Goal: Information Seeking & Learning: Find specific page/section

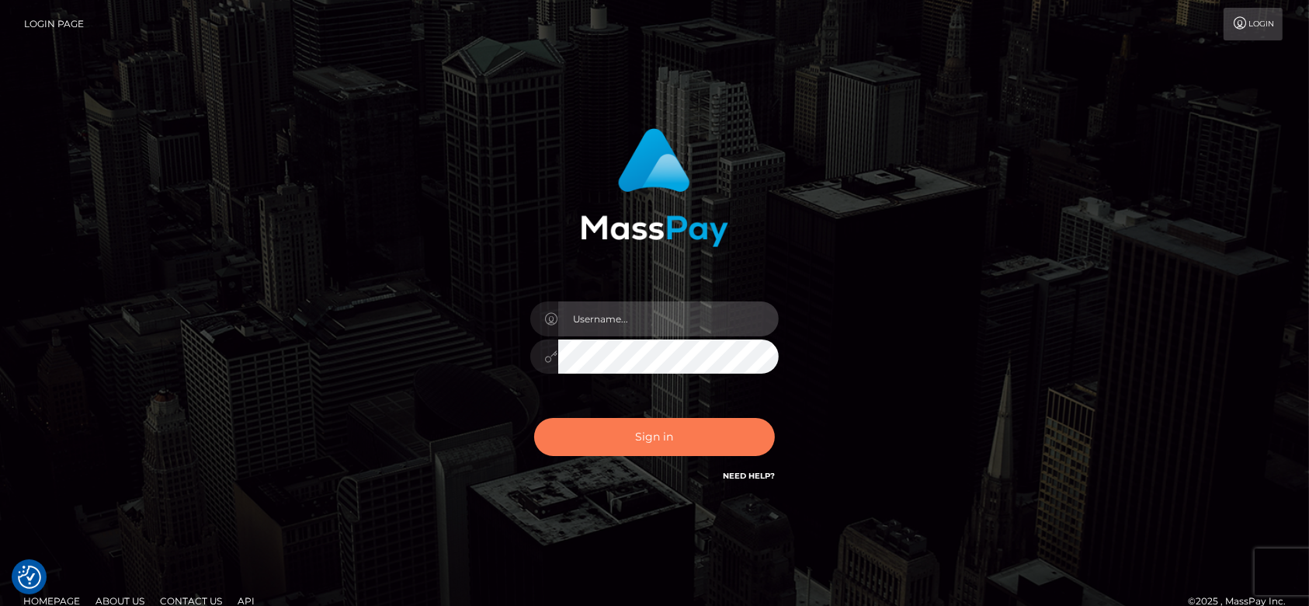
type input "fr.es"
click at [647, 437] on button "Sign in" at bounding box center [654, 437] width 241 height 38
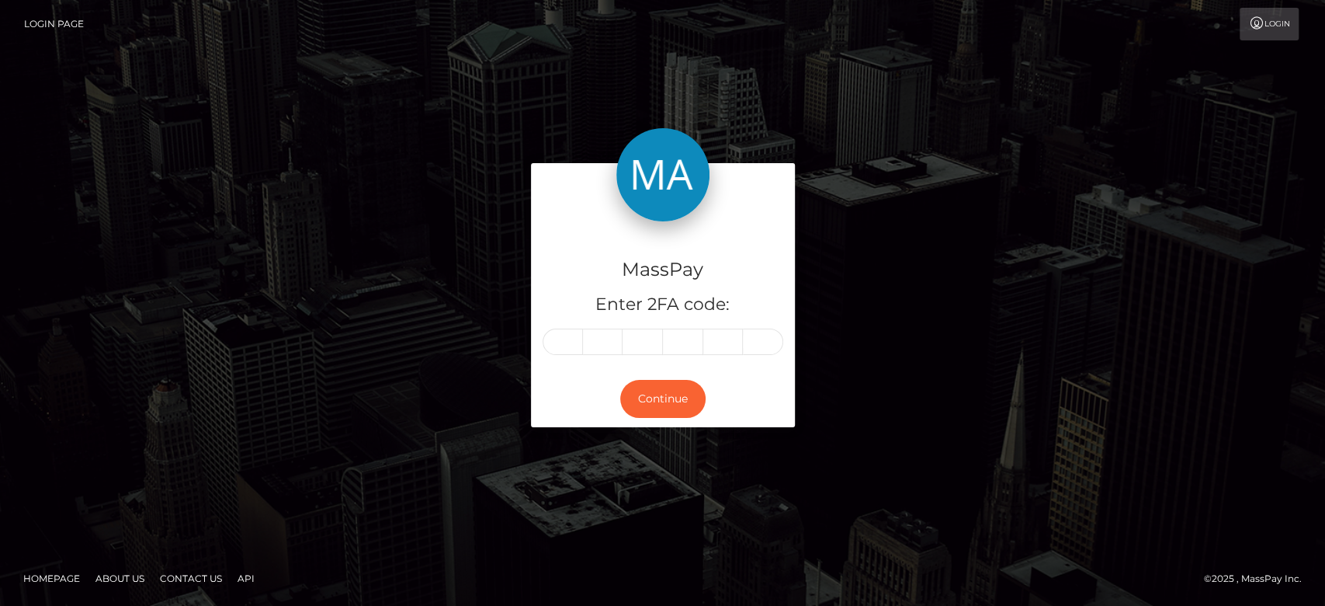
click at [556, 343] on input "text" at bounding box center [563, 341] width 40 height 26
type input "1"
type input "7"
type input "1"
type input "2"
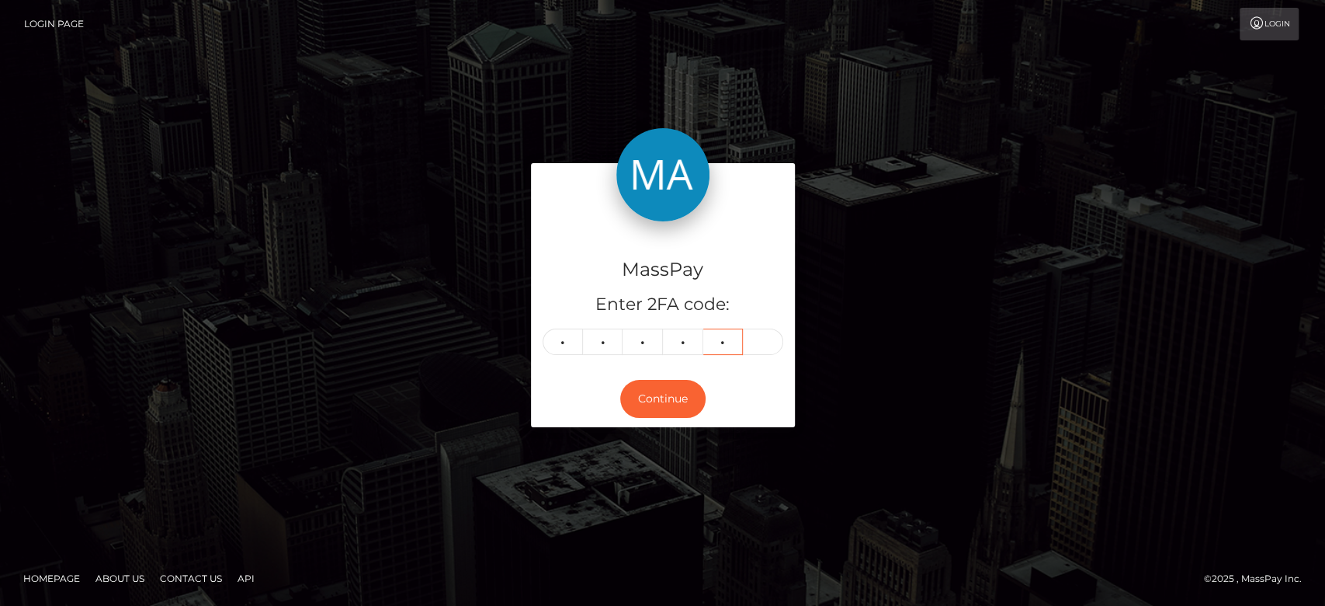
type input "4"
type input "0"
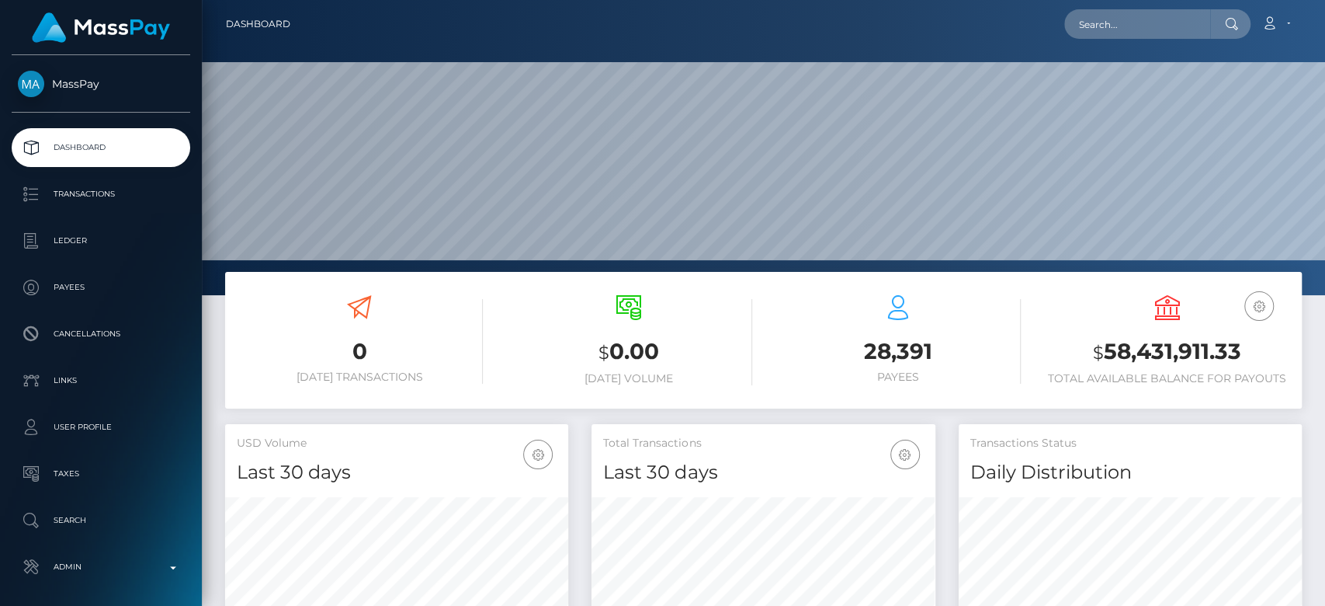
scroll to position [274, 343]
click at [1130, 11] on input "text" at bounding box center [1137, 24] width 146 height 30
paste input "[EMAIL_ADDRESS][DOMAIN_NAME]"
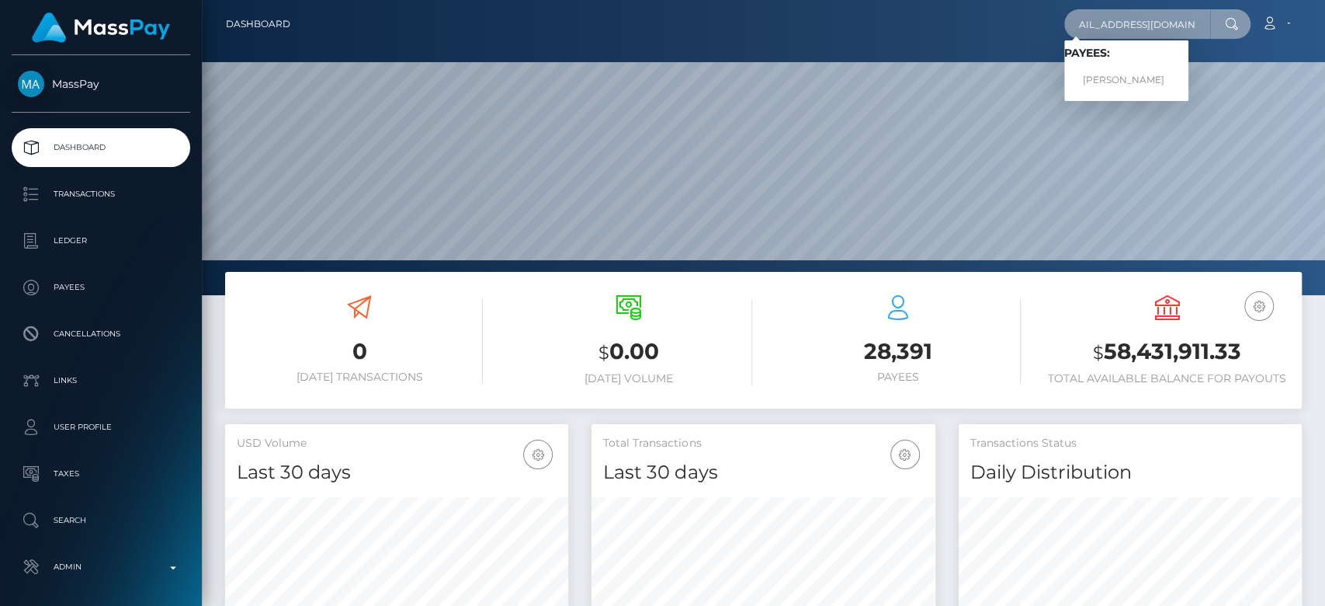
type input "[EMAIL_ADDRESS][DOMAIN_NAME]"
click at [1148, 73] on link "Florentina Buhle Gcwensa" at bounding box center [1126, 80] width 124 height 29
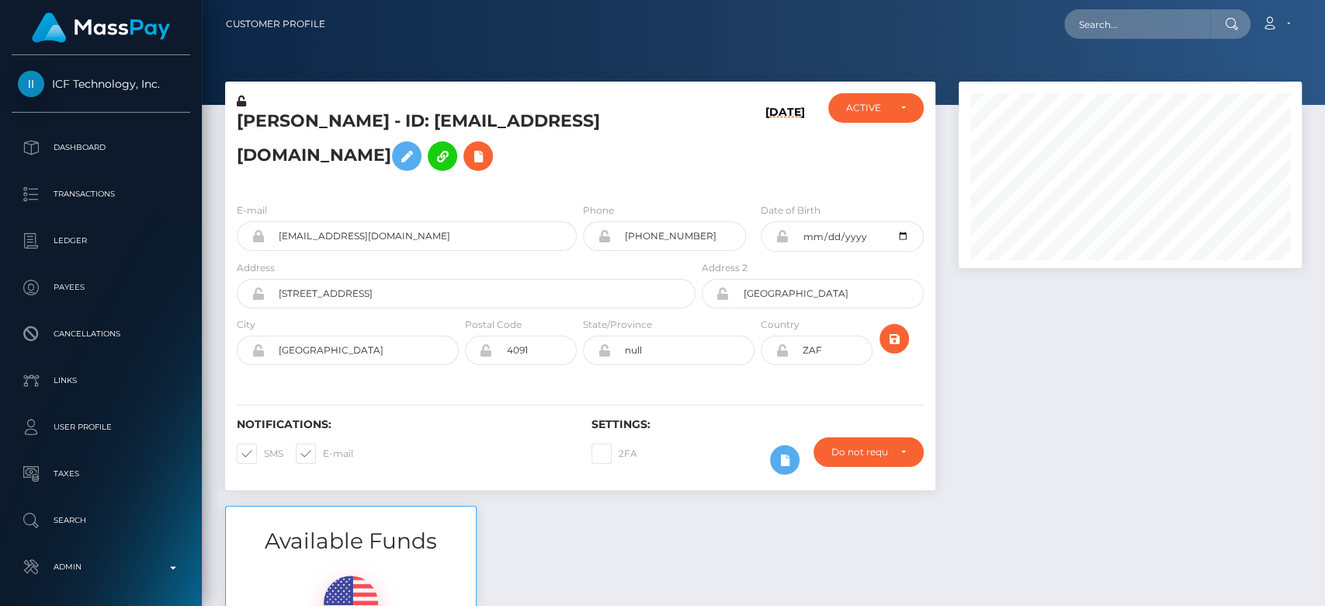
scroll to position [186, 343]
click at [1069, 440] on div at bounding box center [1130, 294] width 366 height 424
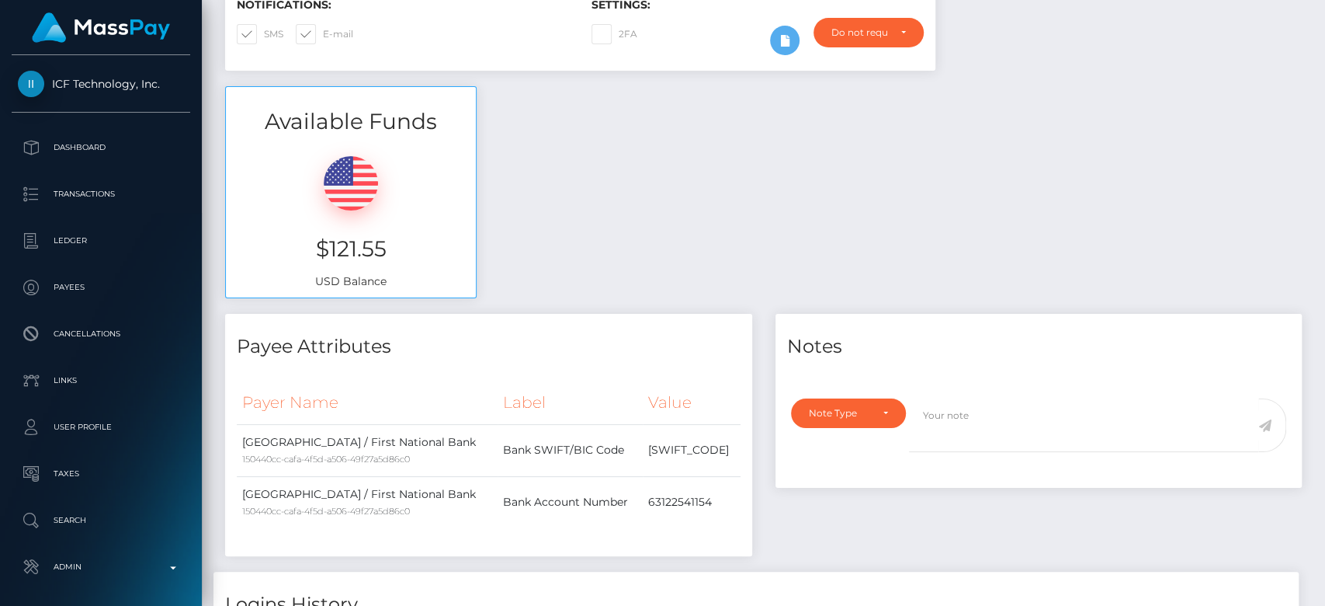
scroll to position [0, 0]
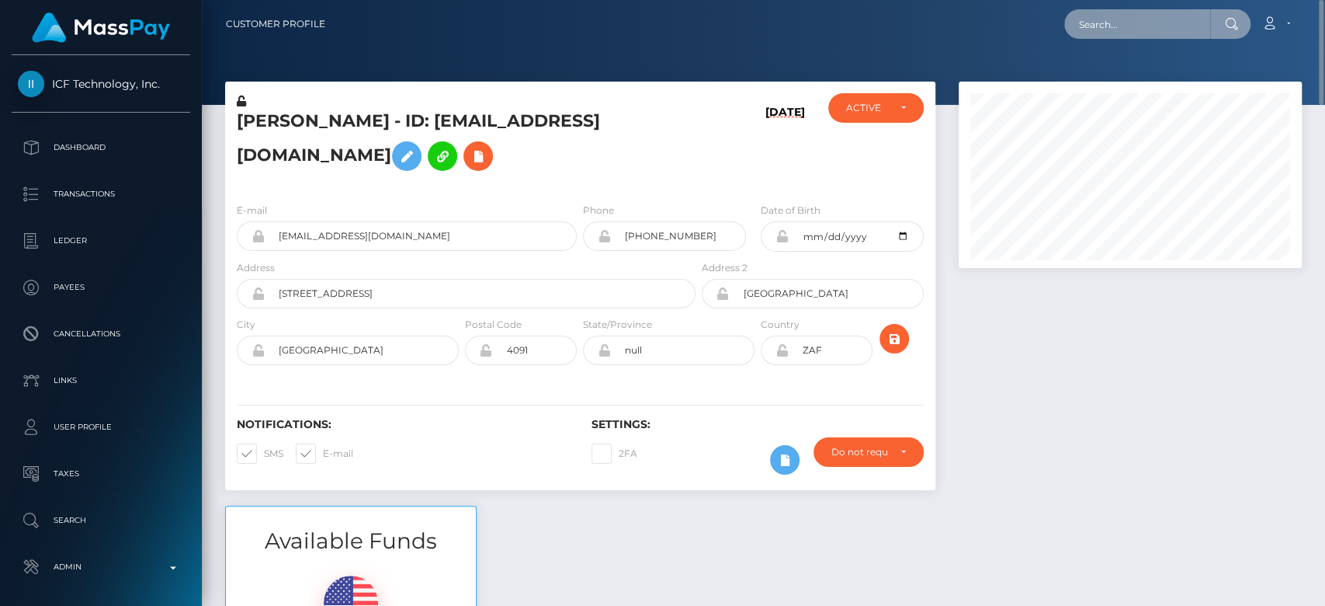
click at [1133, 9] on input "text" at bounding box center [1137, 24] width 146 height 30
paste input "[EMAIL_ADDRESS][DOMAIN_NAME]"
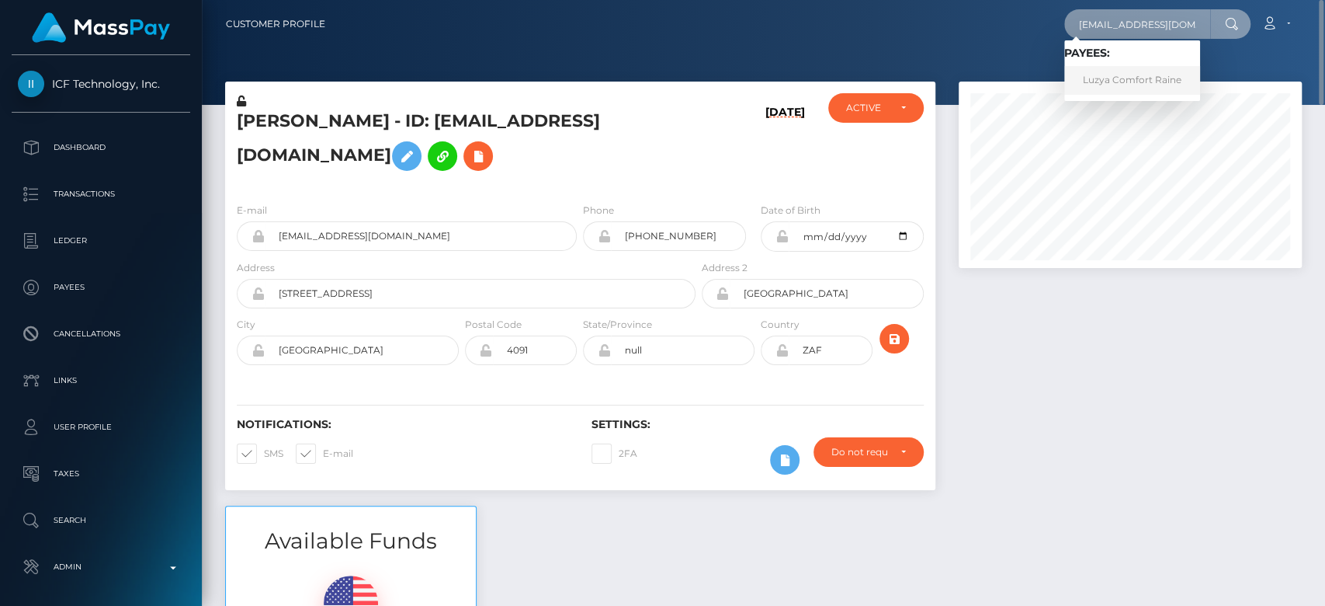
type input "[EMAIL_ADDRESS][DOMAIN_NAME]"
click at [1137, 78] on link "Luzya Comfort Raine" at bounding box center [1132, 80] width 136 height 29
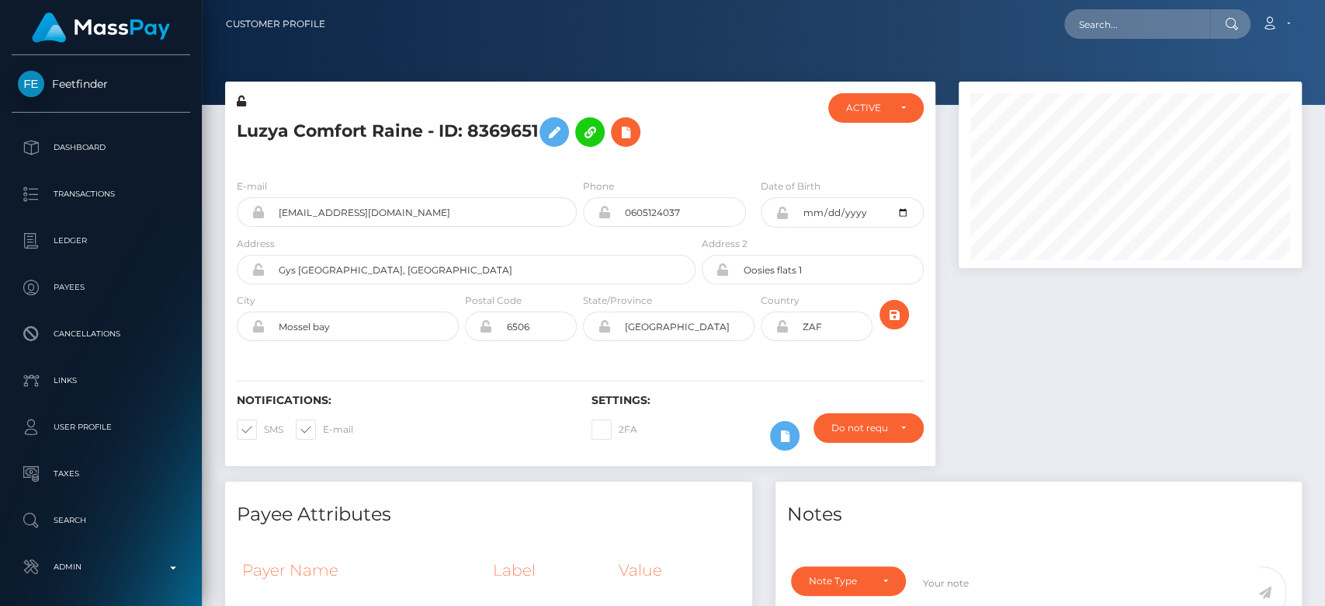
scroll to position [186, 343]
click at [1109, 23] on input "text" at bounding box center [1137, 24] width 146 height 30
paste input "[EMAIL_ADDRESS][DOMAIN_NAME]"
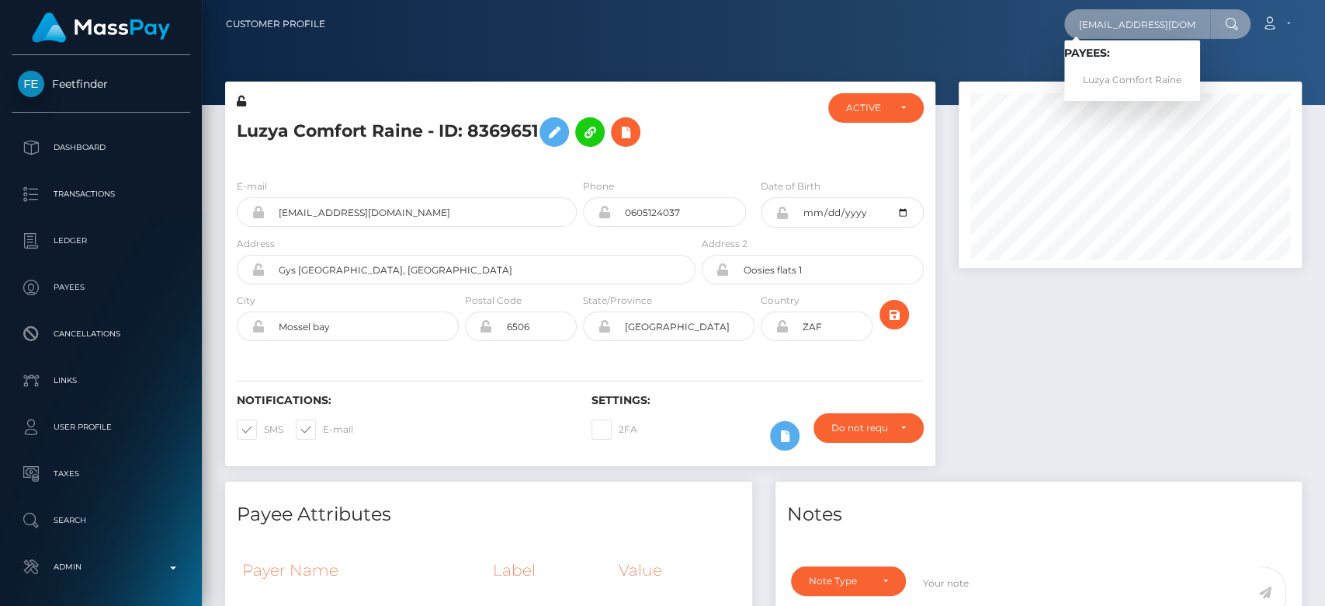
type input "[EMAIL_ADDRESS][DOMAIN_NAME]"
click at [1112, 78] on link "Luzya Comfort Raine" at bounding box center [1132, 80] width 136 height 29
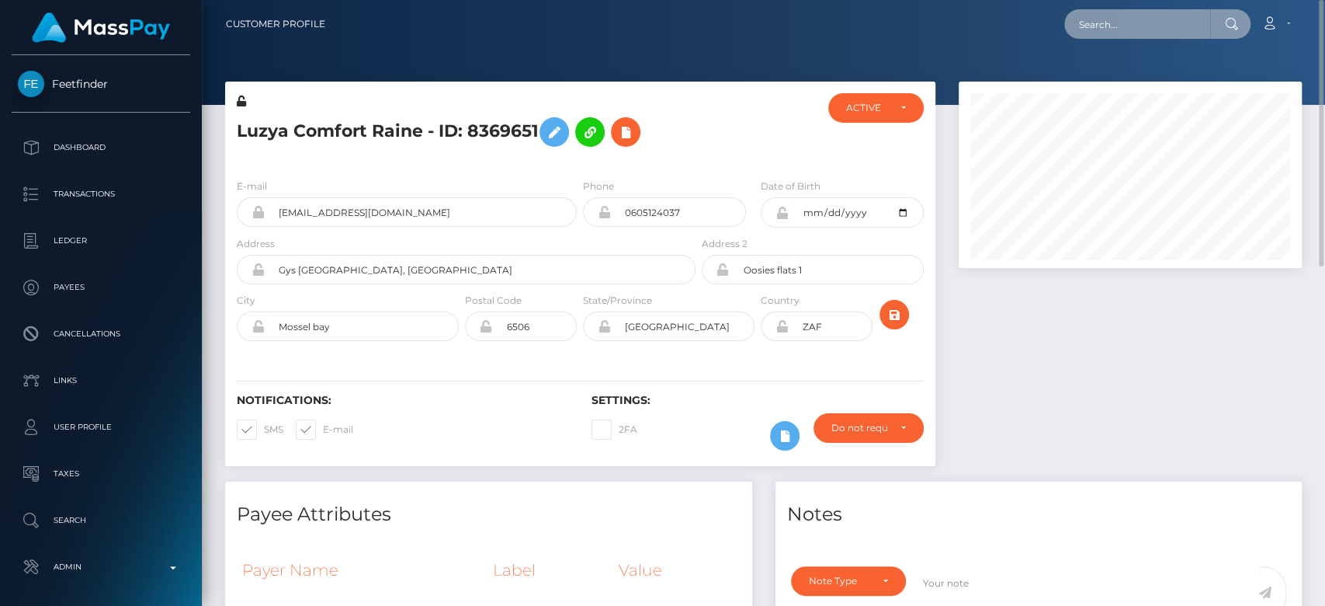
click at [1072, 17] on input "text" at bounding box center [1137, 24] width 146 height 30
paste input "smileyfaceraine@gmail.com"
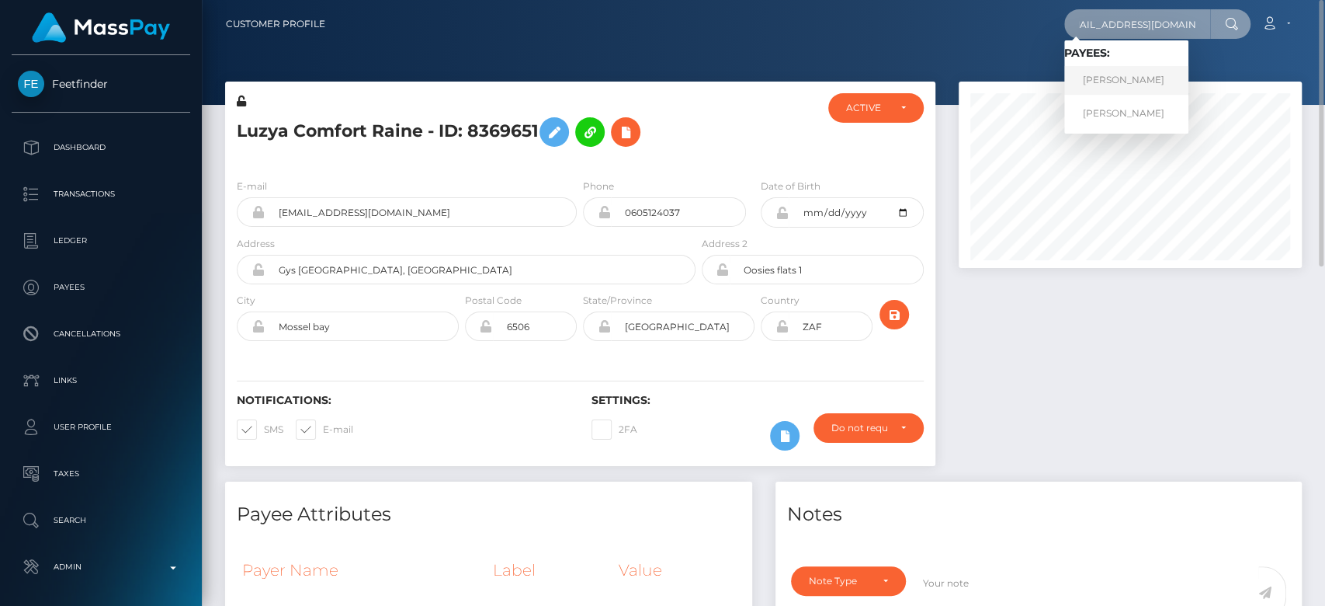
type input "smileyfaceraine@gmail.com"
click at [1185, 78] on link "KENNEDY RAINE GANNETT" at bounding box center [1126, 80] width 124 height 29
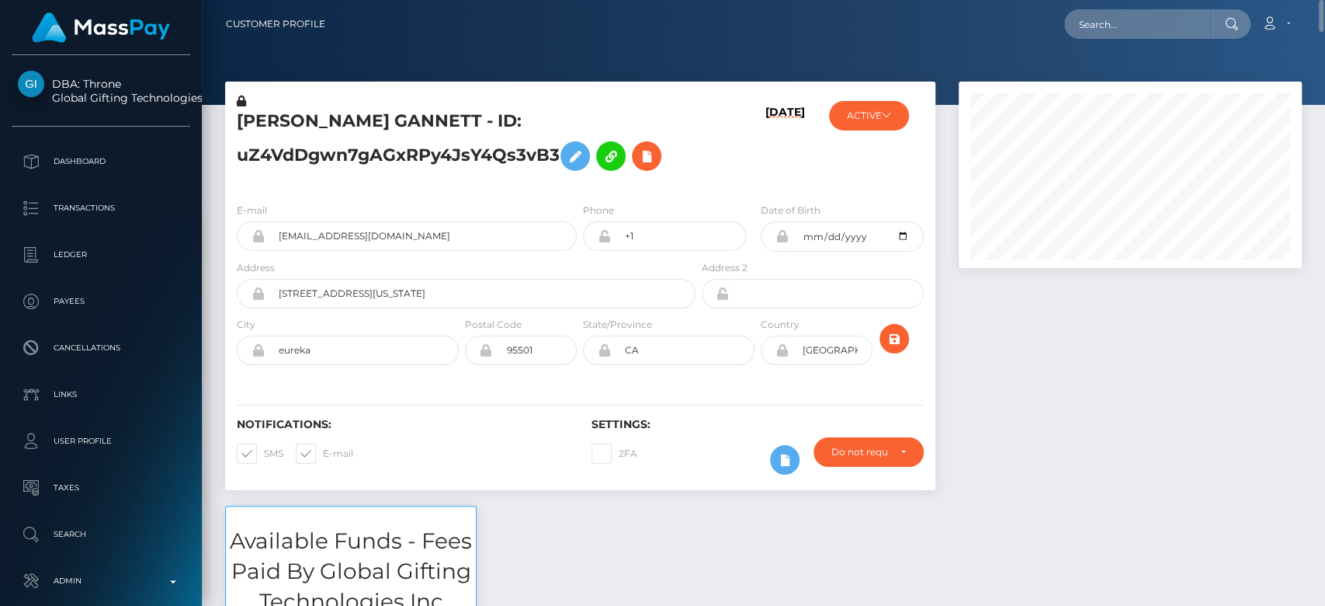
click at [1143, 3] on nav "Customer Profile Loading... Loading... Account" at bounding box center [763, 24] width 1123 height 48
click at [1132, 16] on input "text" at bounding box center [1137, 24] width 146 height 30
paste input "tazhotdevil91xx@outlook.com"
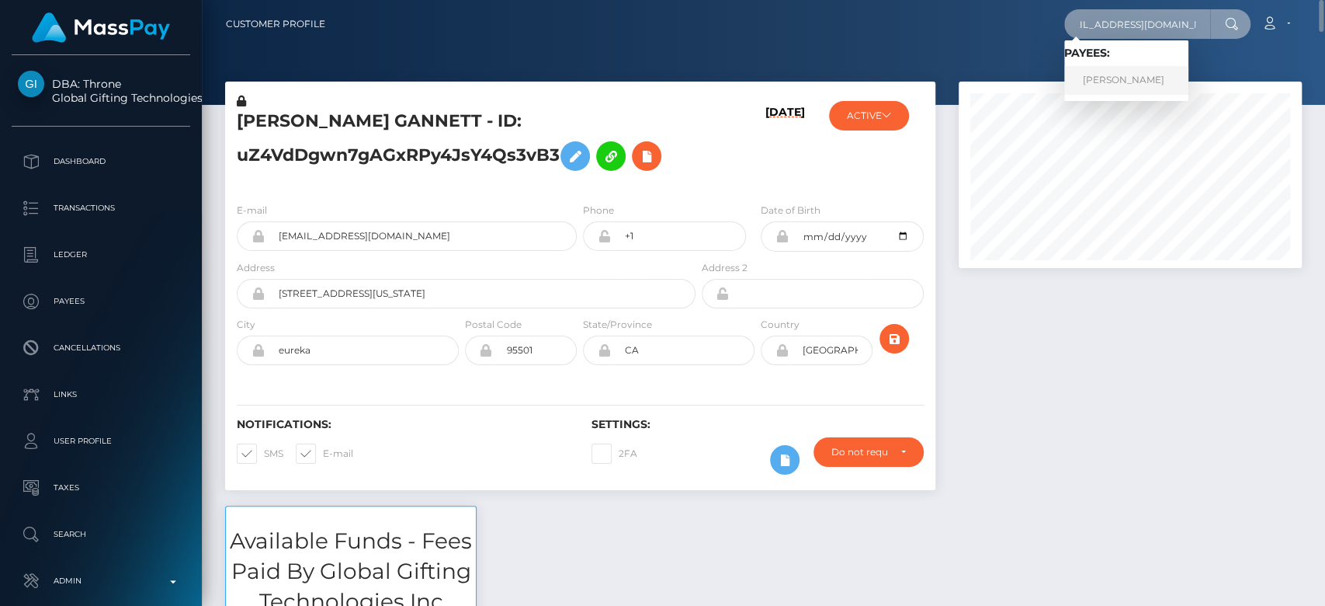
type input "tazhotdevil91xx@outlook.com"
click at [1151, 71] on link "TASMIN LOUISE ALMADI" at bounding box center [1126, 80] width 124 height 29
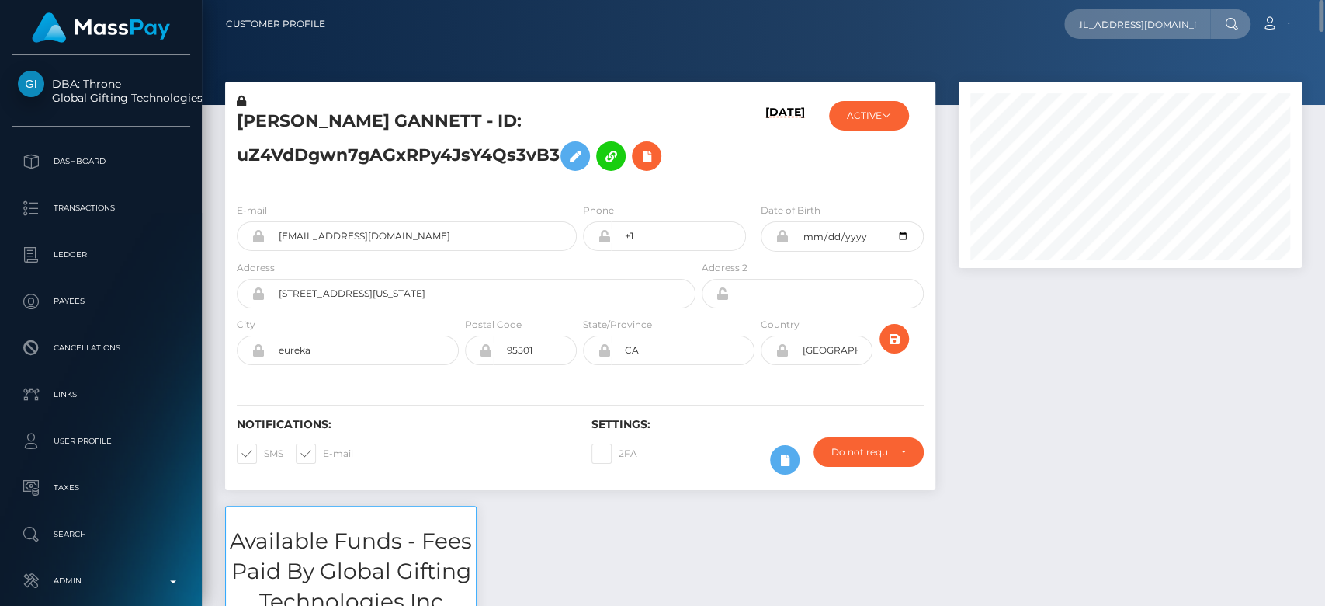
scroll to position [0, 0]
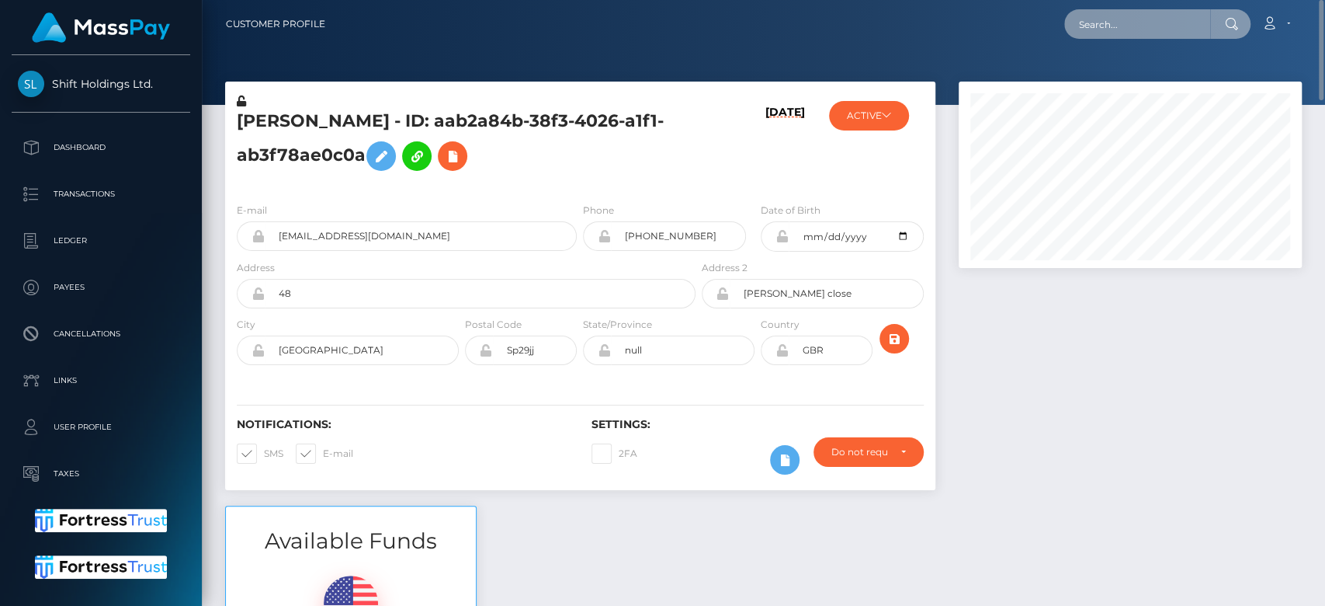
click at [1127, 19] on input "text" at bounding box center [1137, 24] width 146 height 30
paste input "[EMAIL_ADDRESS][DOMAIN_NAME]"
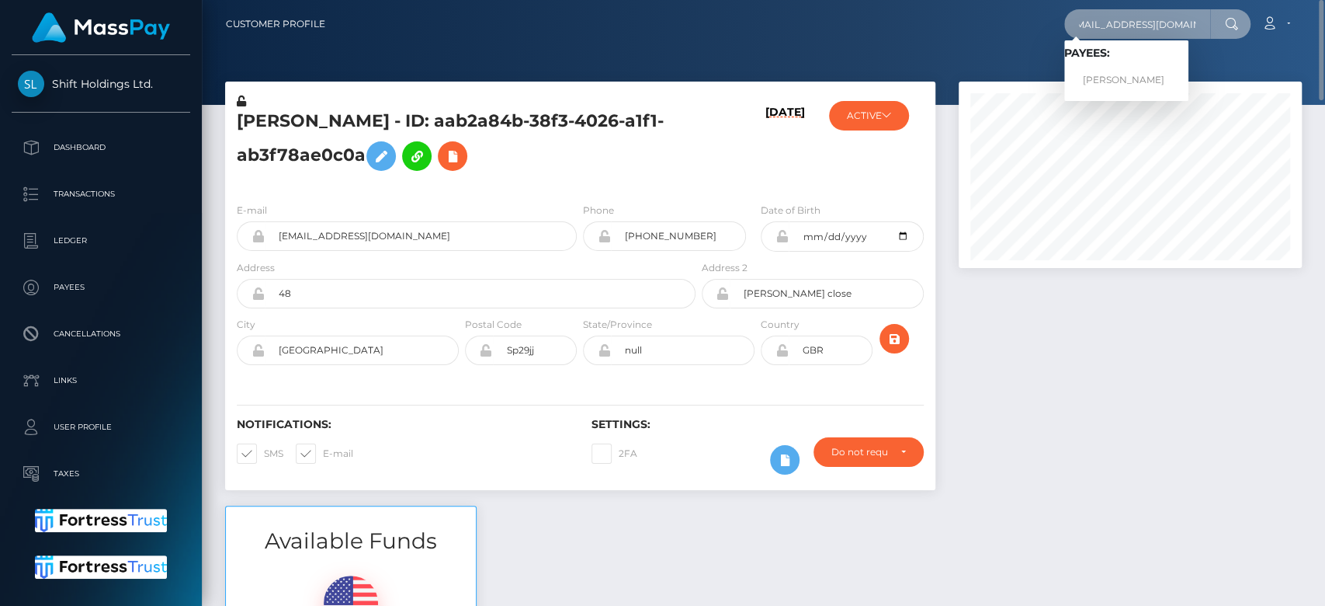
type input "lisper.kimani18@gmail.com"
click at [1134, 71] on link "Lisper kimani" at bounding box center [1126, 80] width 124 height 29
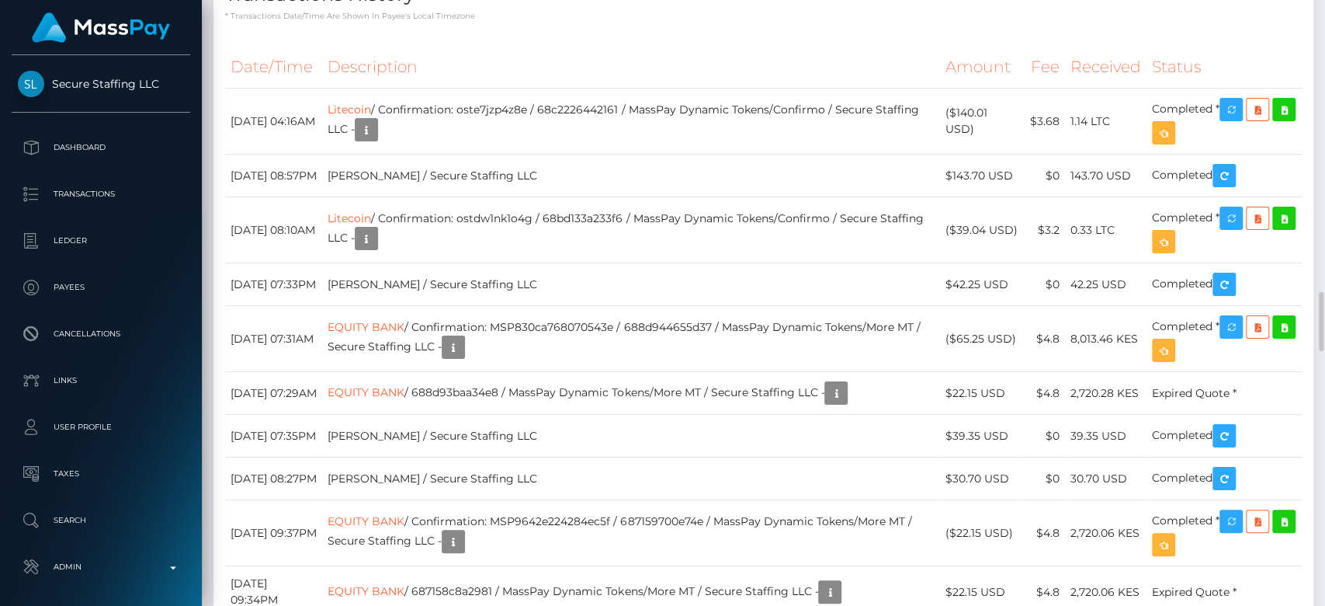
scroll to position [2920, 0]
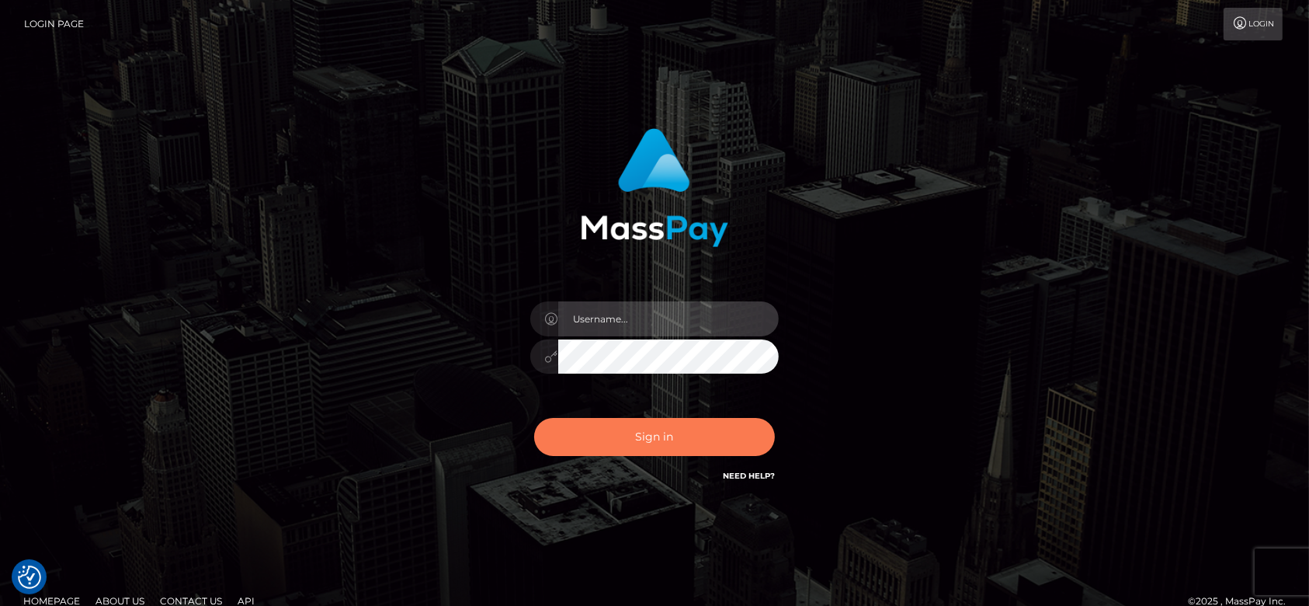
type input "[DOMAIN_NAME]"
click at [659, 438] on button "Sign in" at bounding box center [654, 437] width 241 height 38
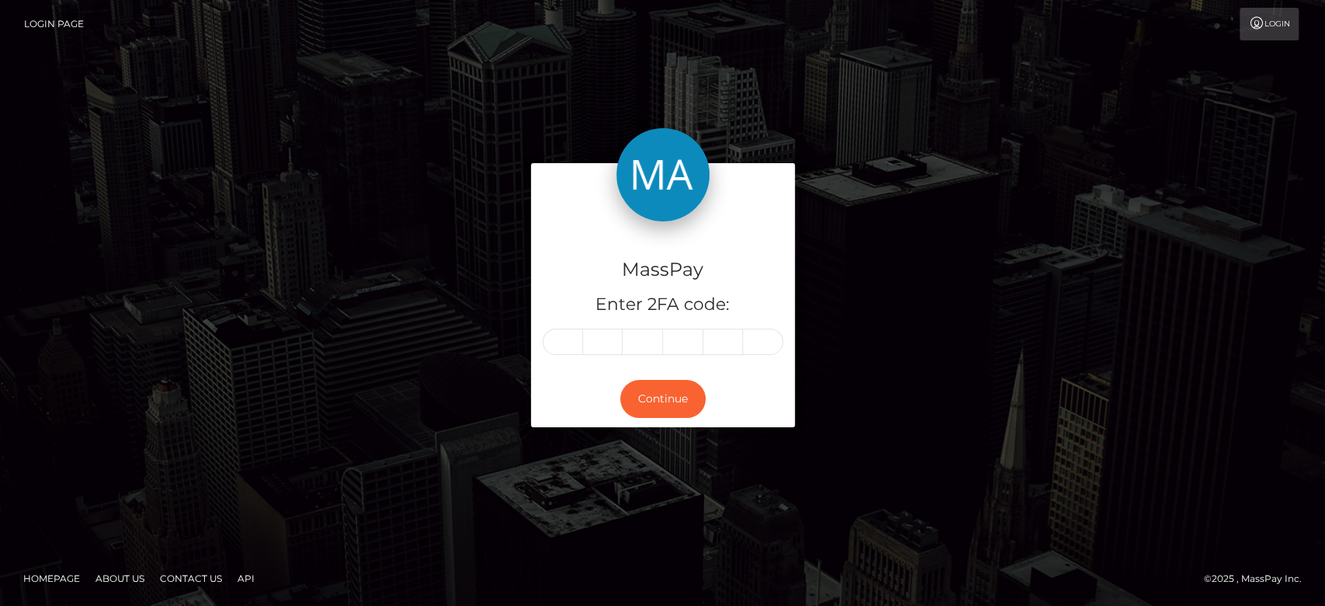
click at [572, 338] on input "text" at bounding box center [563, 341] width 40 height 26
type input "7"
type input "2"
type input "9"
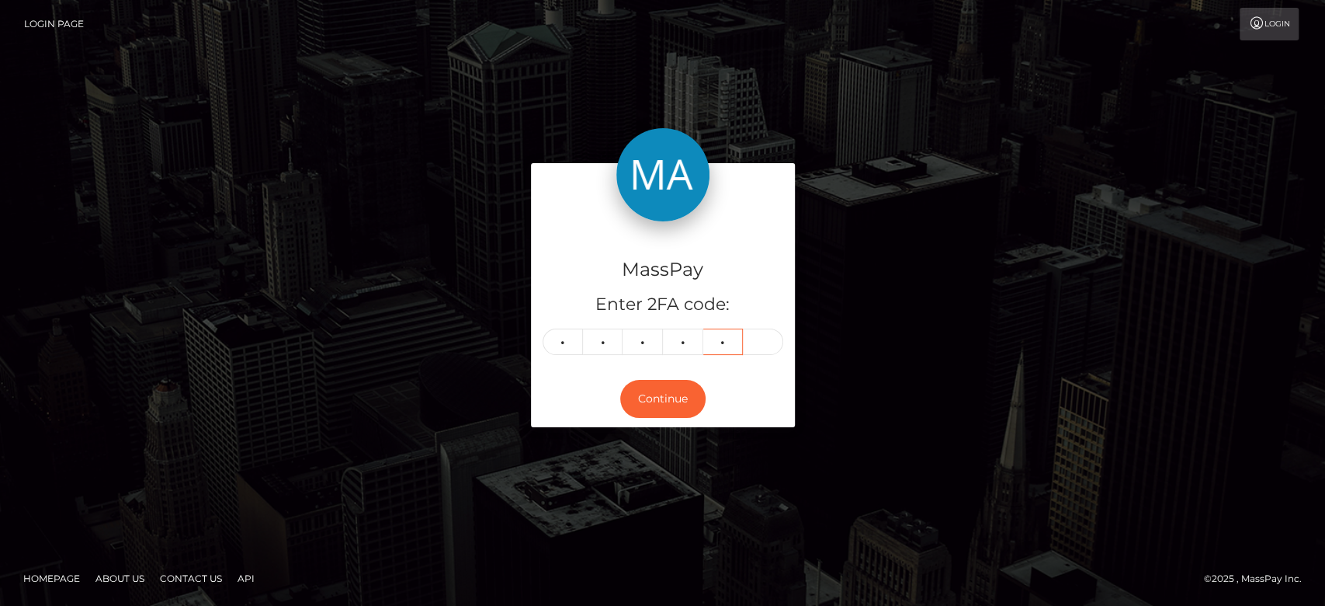
type input "1"
type input "2"
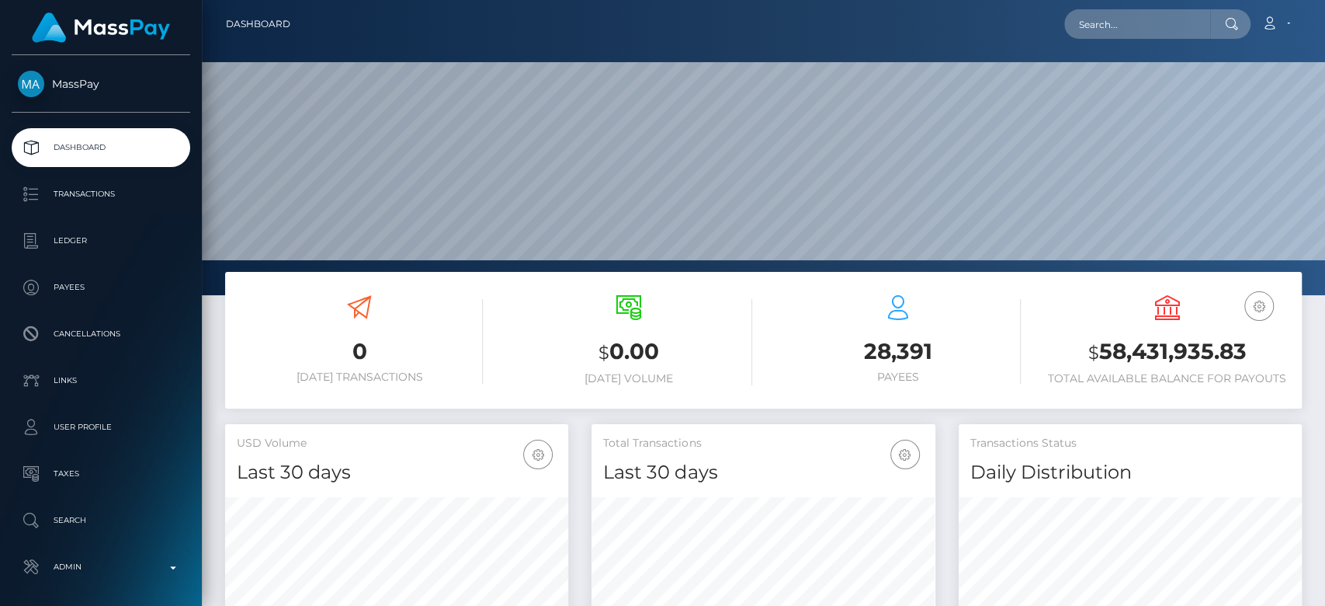
scroll to position [274, 343]
click at [1143, 24] on input "text" at bounding box center [1137, 24] width 146 height 30
paste input "[EMAIL_ADDRESS][DOMAIN_NAME]"
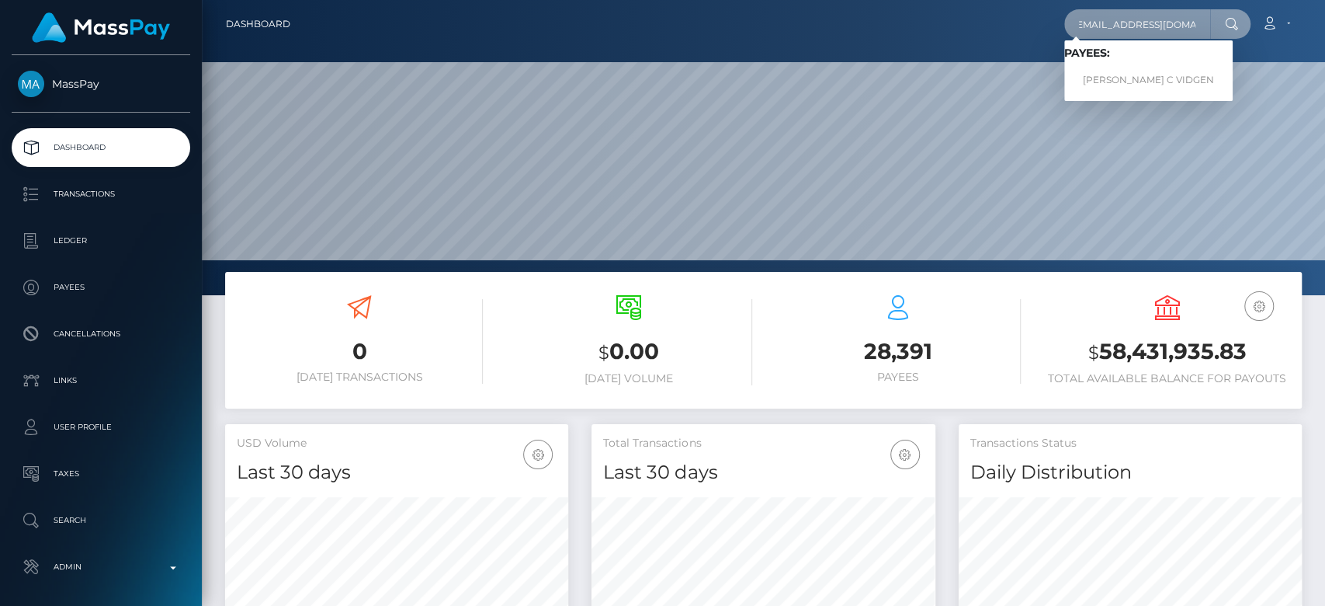
type input "misshimoo@outlook.com"
click at [1143, 78] on link "MELISSA ISOBEL C VIDGEN" at bounding box center [1148, 80] width 168 height 29
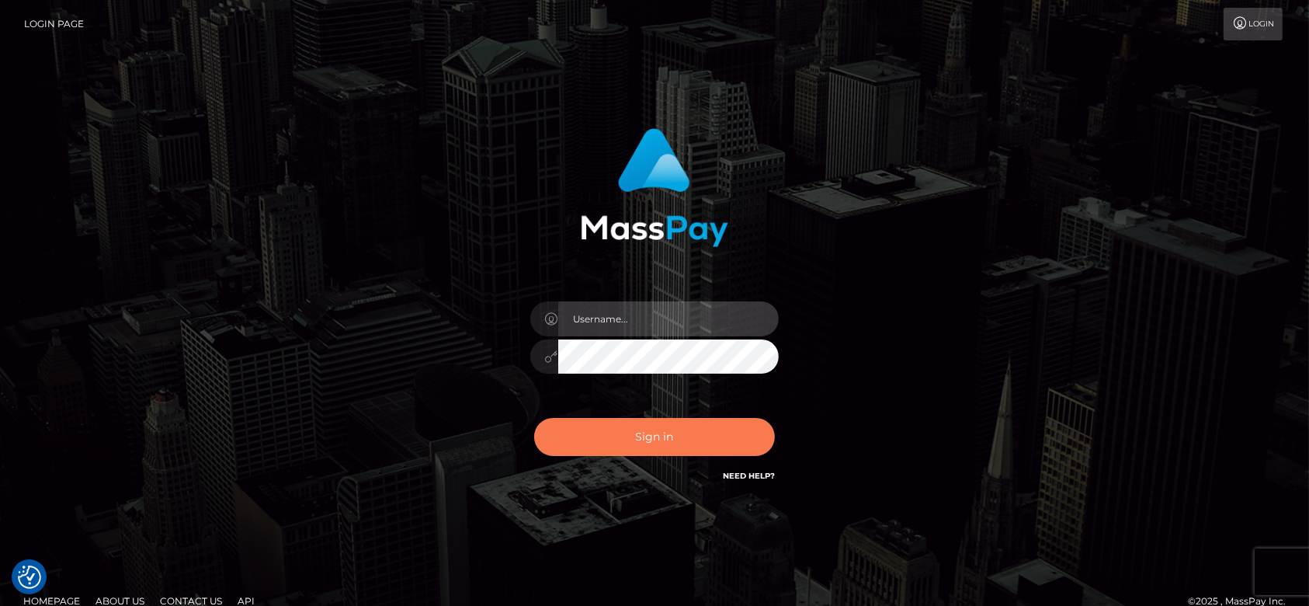
type input "fr.es"
click at [664, 436] on button "Sign in" at bounding box center [654, 437] width 241 height 38
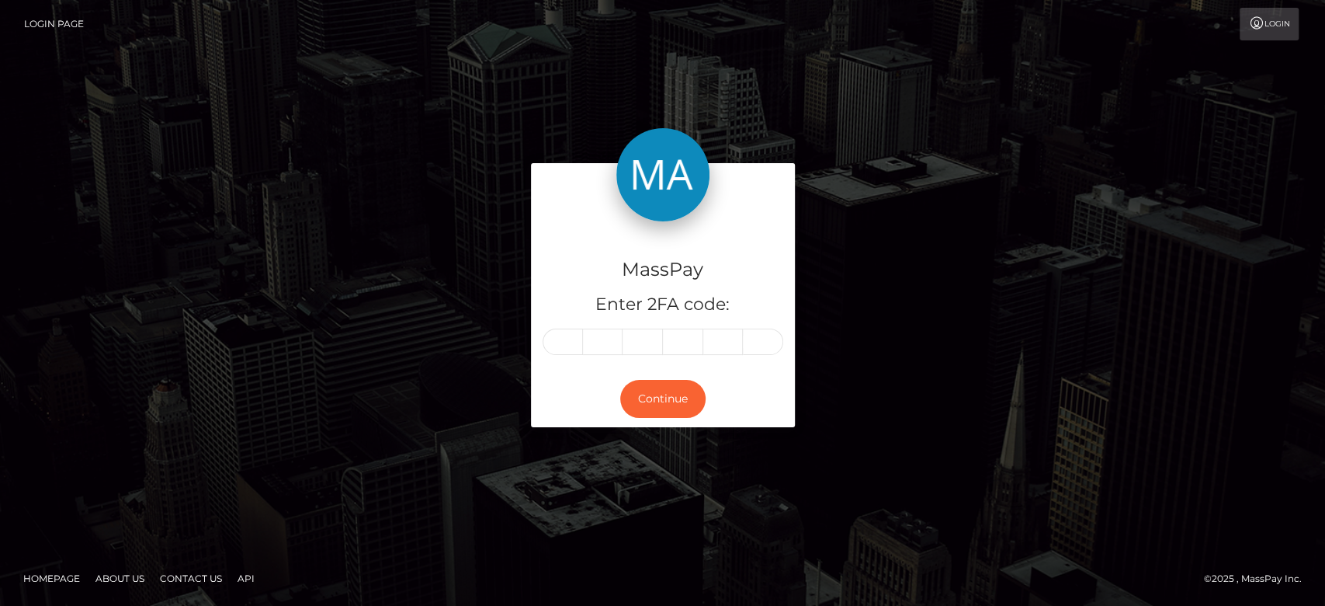
click at [575, 349] on input "text" at bounding box center [563, 341] width 40 height 26
type input "2"
type input "7"
type input "9"
type input "6"
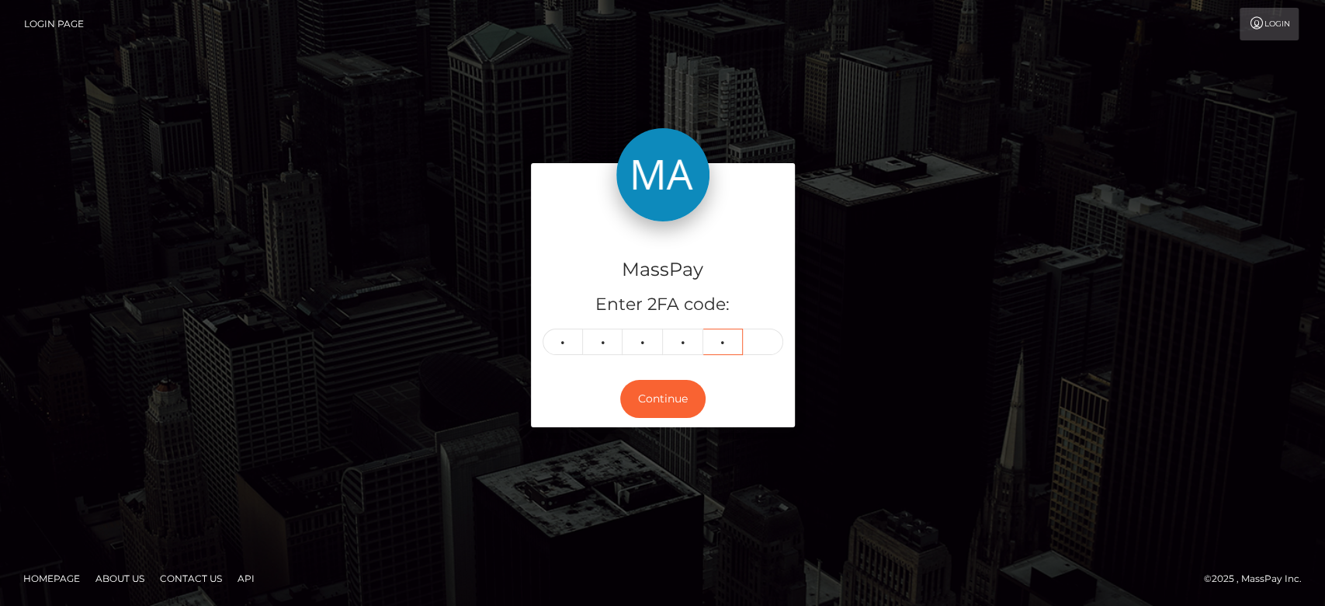
type input "9"
type input "1"
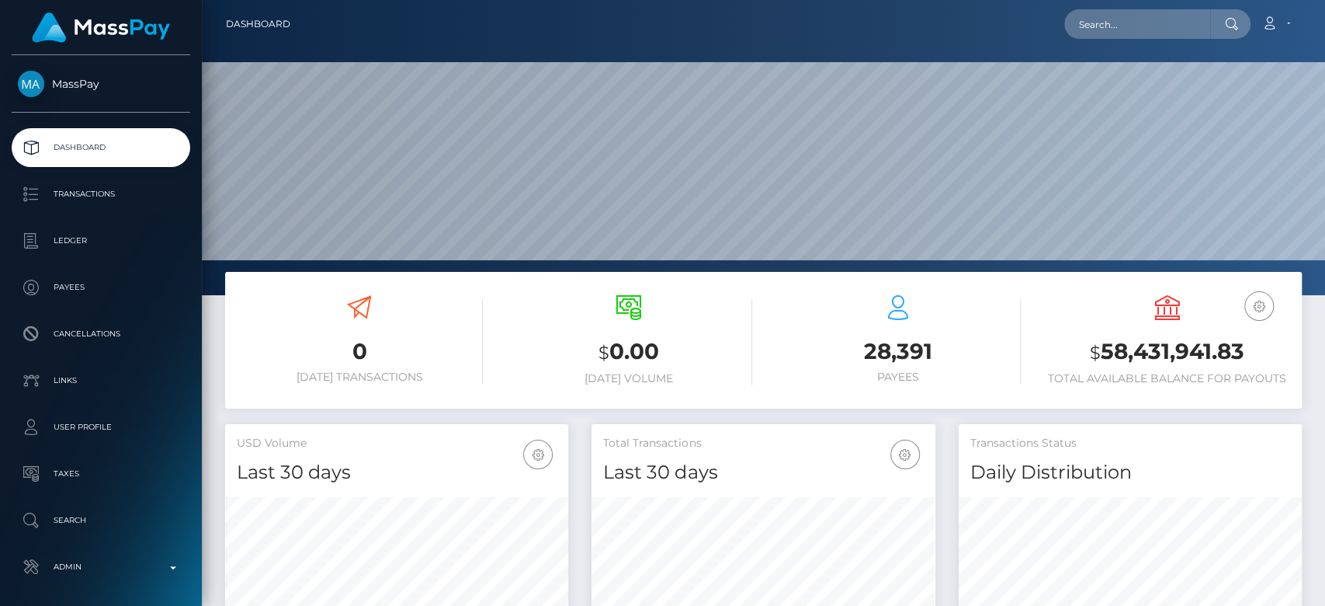
scroll to position [274, 343]
click at [1104, 39] on div "Loading... Loading... Account Edit Profile Logout" at bounding box center [802, 24] width 998 height 33
click at [1108, 23] on input "text" at bounding box center [1137, 24] width 146 height 30
paste input "kjulfy.2000@mail.ru"
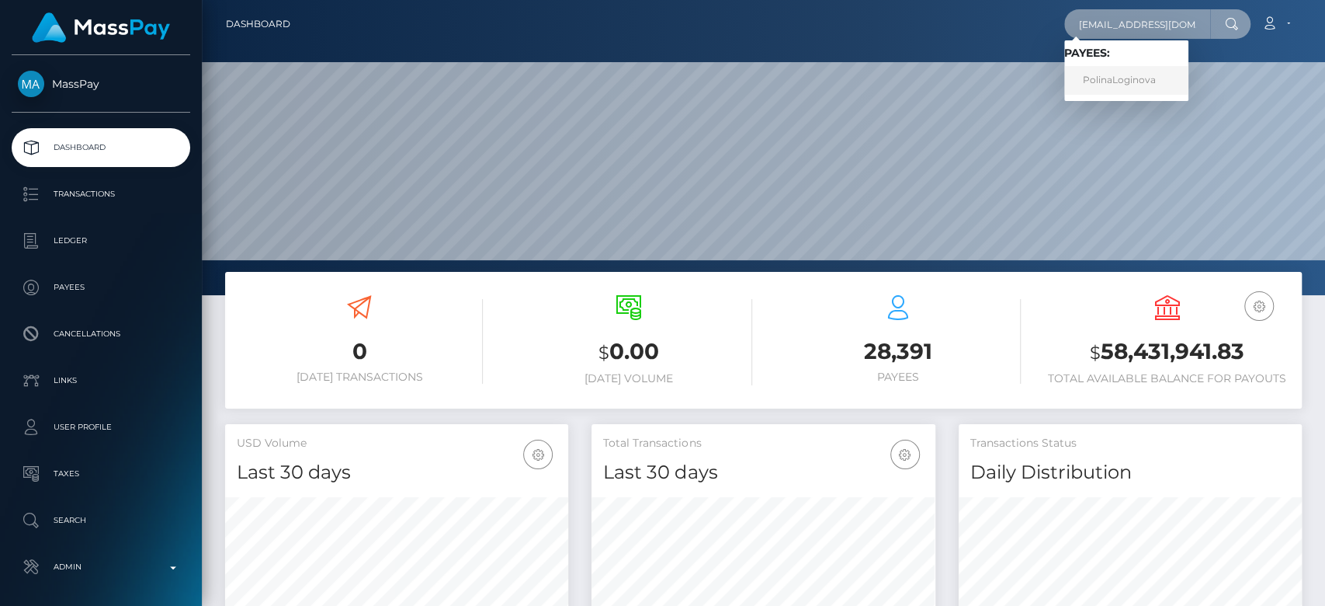
type input "kjulfy.2000@mail.ru"
click at [1106, 74] on link "PolinaLoginova" at bounding box center [1126, 80] width 124 height 29
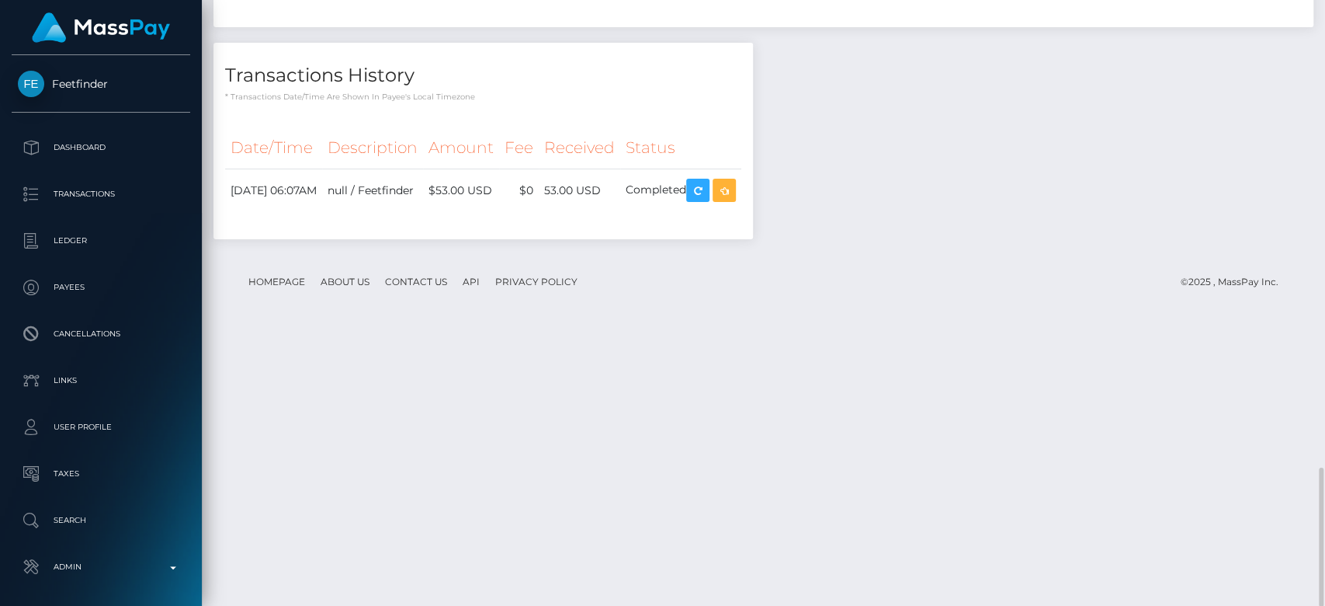
scroll to position [186, 343]
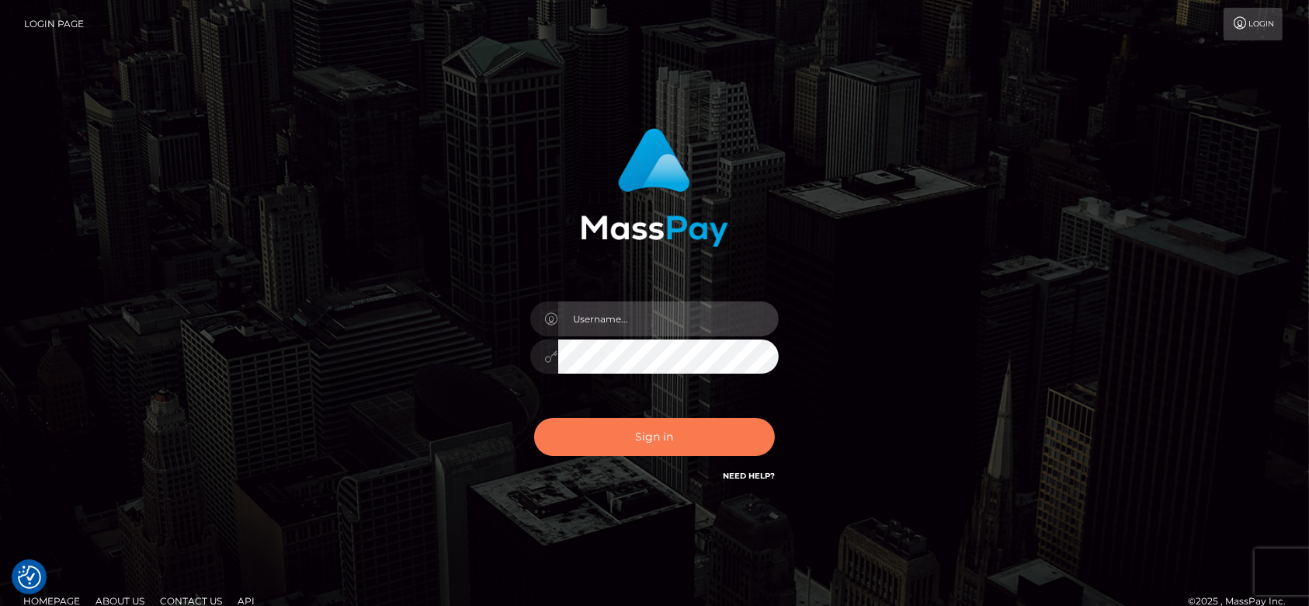
type input "fr.es"
click at [668, 440] on button "Sign in" at bounding box center [654, 437] width 241 height 38
type input "[DOMAIN_NAME]"
click at [666, 439] on button "Sign in" at bounding box center [654, 437] width 241 height 38
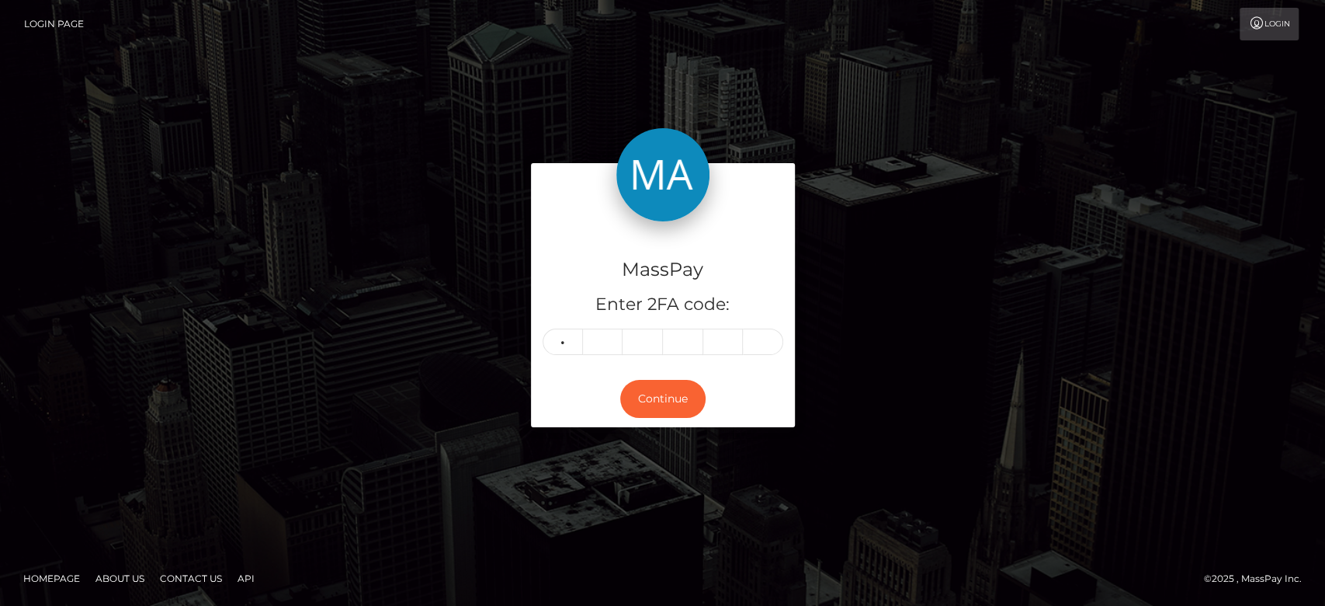
type input "5"
type input "3"
type input "7"
type input "4"
type input "6"
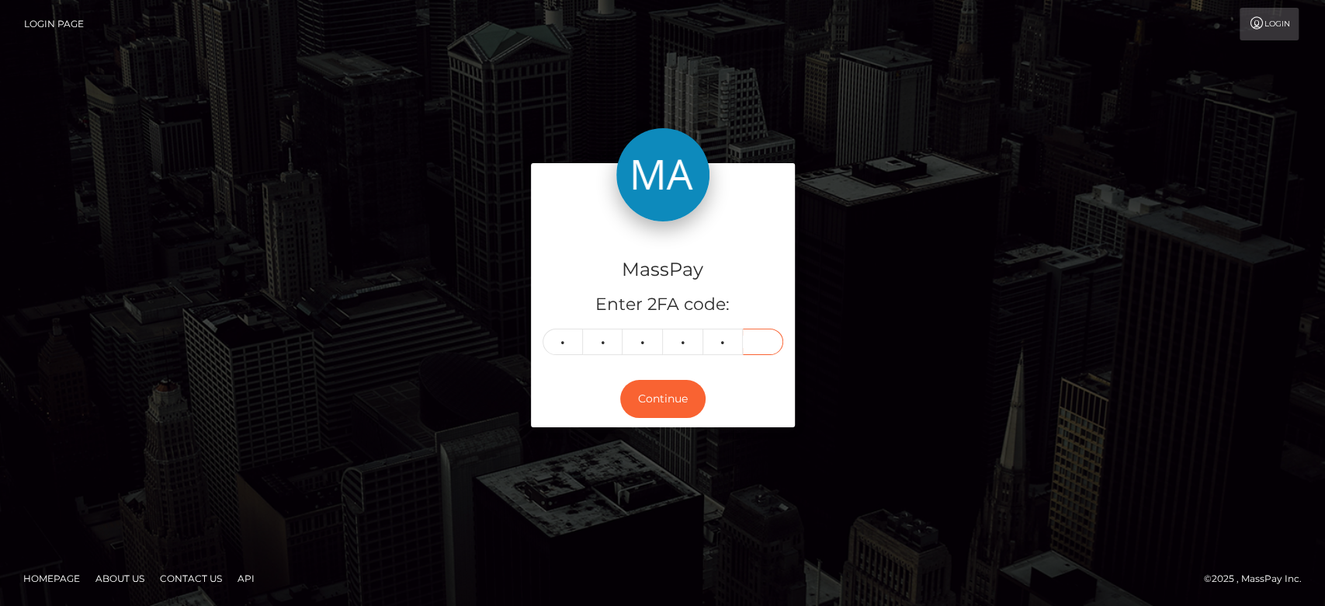
type input "6"
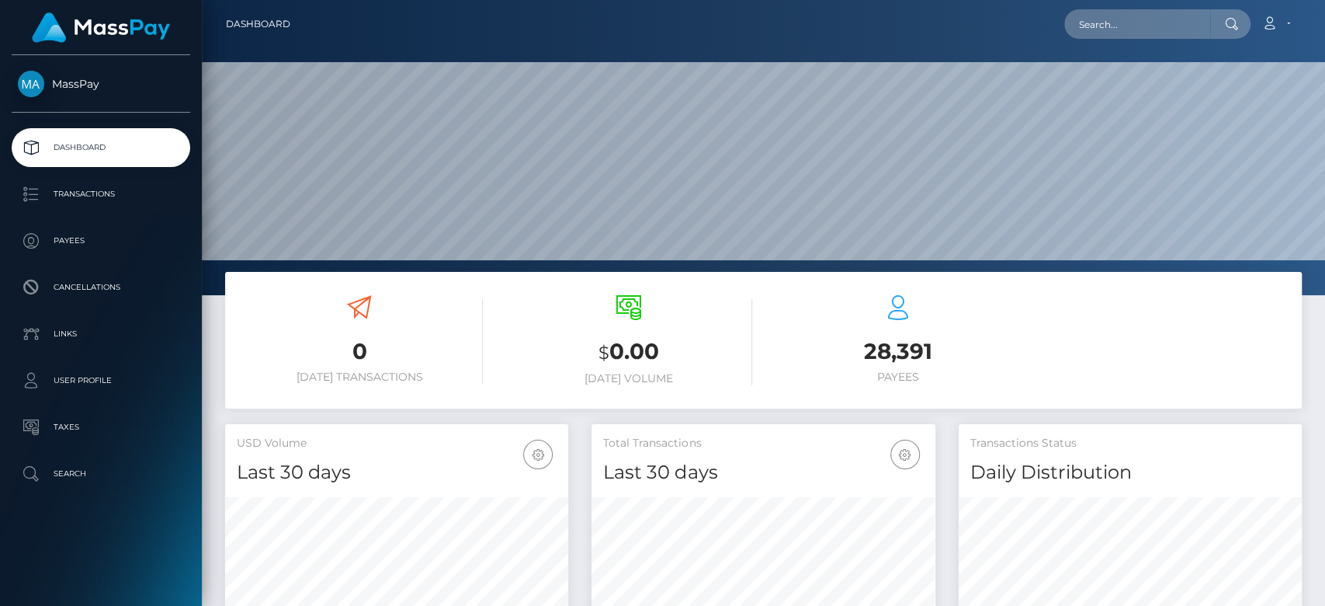
scroll to position [460, 343]
click at [1172, 22] on input "text" at bounding box center [1137, 24] width 146 height 30
paste input "samanthagoodson86@gmail.com"
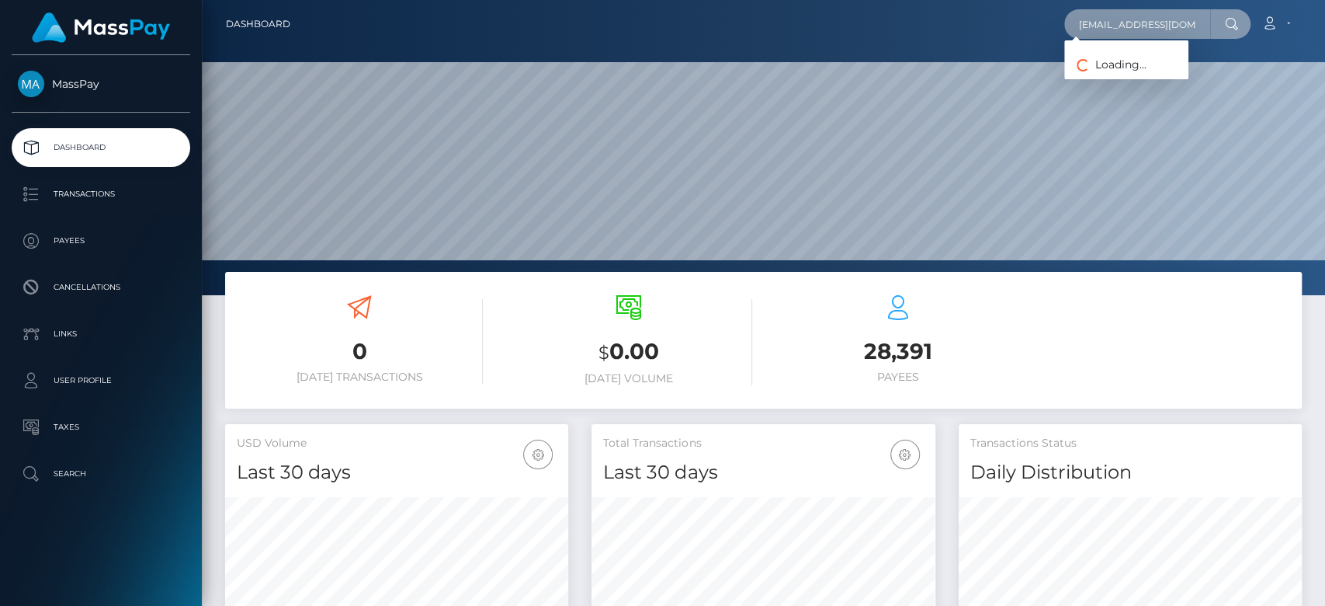
scroll to position [0, 43]
type input "samanthagoodson86@gmail.com"
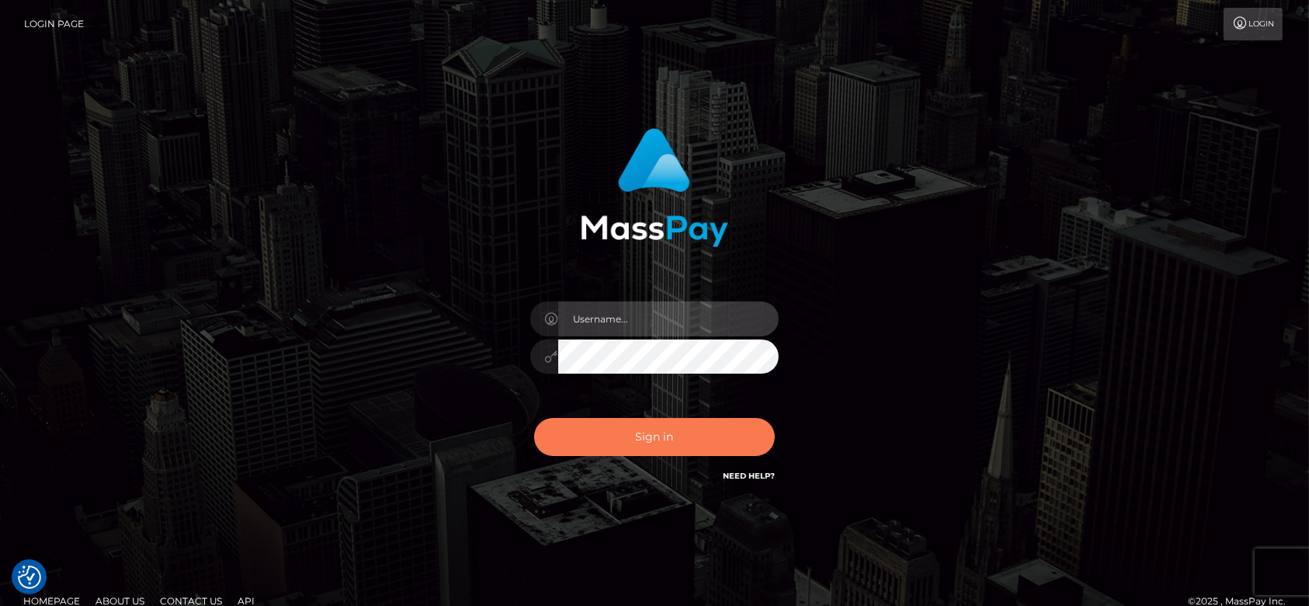
type input "[DOMAIN_NAME]"
click at [647, 437] on button "Sign in" at bounding box center [654, 437] width 241 height 38
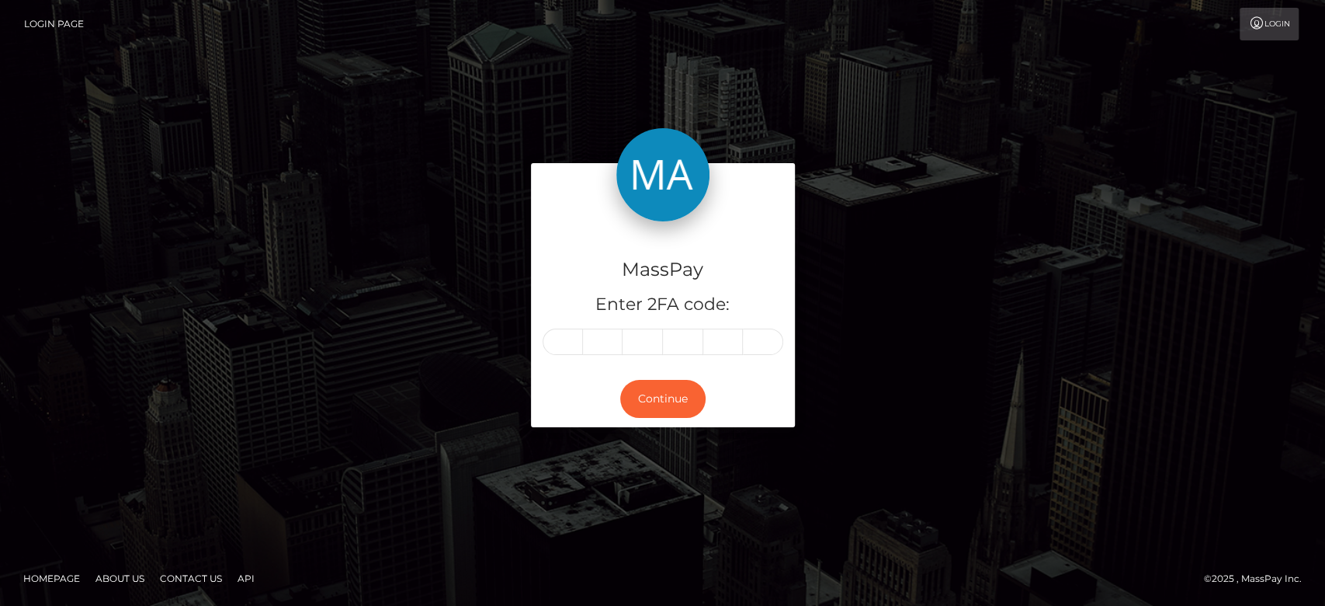
click at [573, 343] on input "text" at bounding box center [563, 341] width 40 height 26
type input "9"
type input "5"
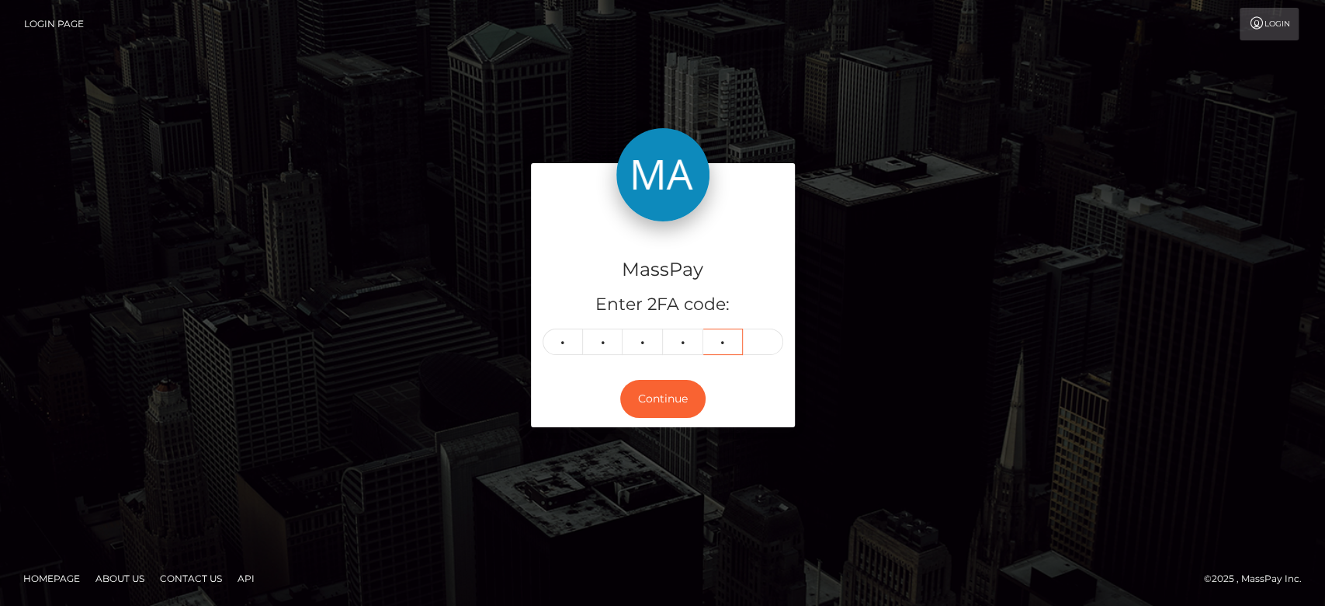
type input "2"
type input "3"
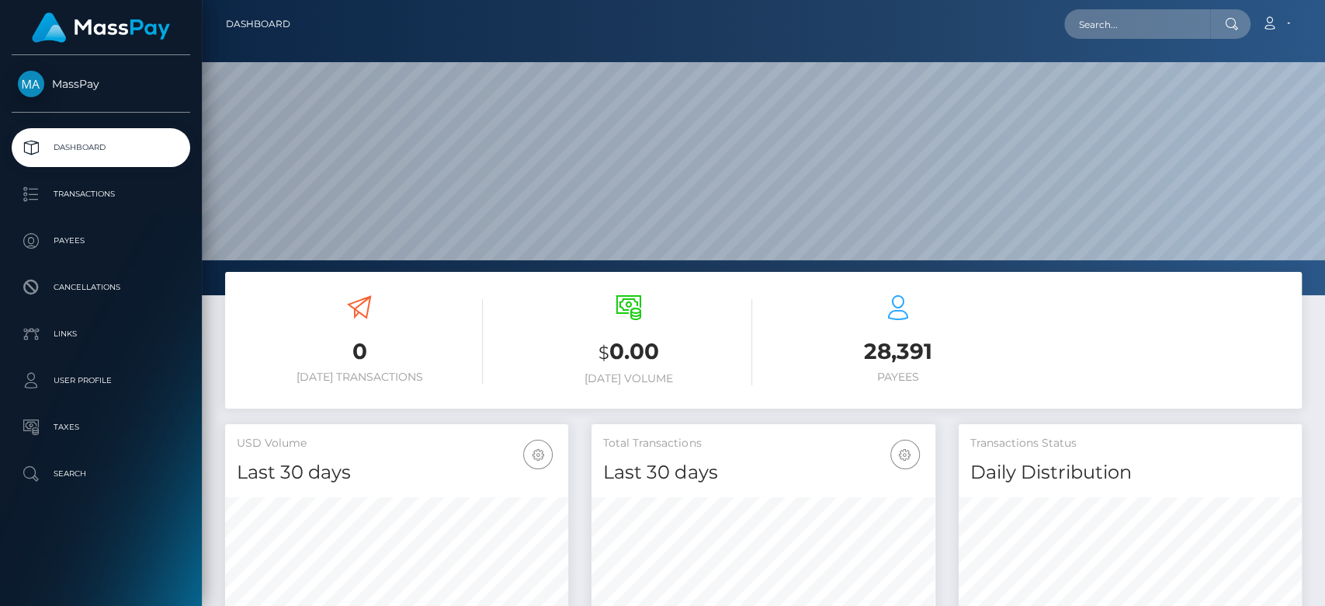
scroll to position [274, 343]
click at [1091, 23] on input "text" at bounding box center [1137, 24] width 146 height 30
paste input "benjimeissner@web.de"
type input "benjimeissner@web.de"
click at [1148, 34] on input "benjimeissner@web.de" at bounding box center [1137, 24] width 146 height 30
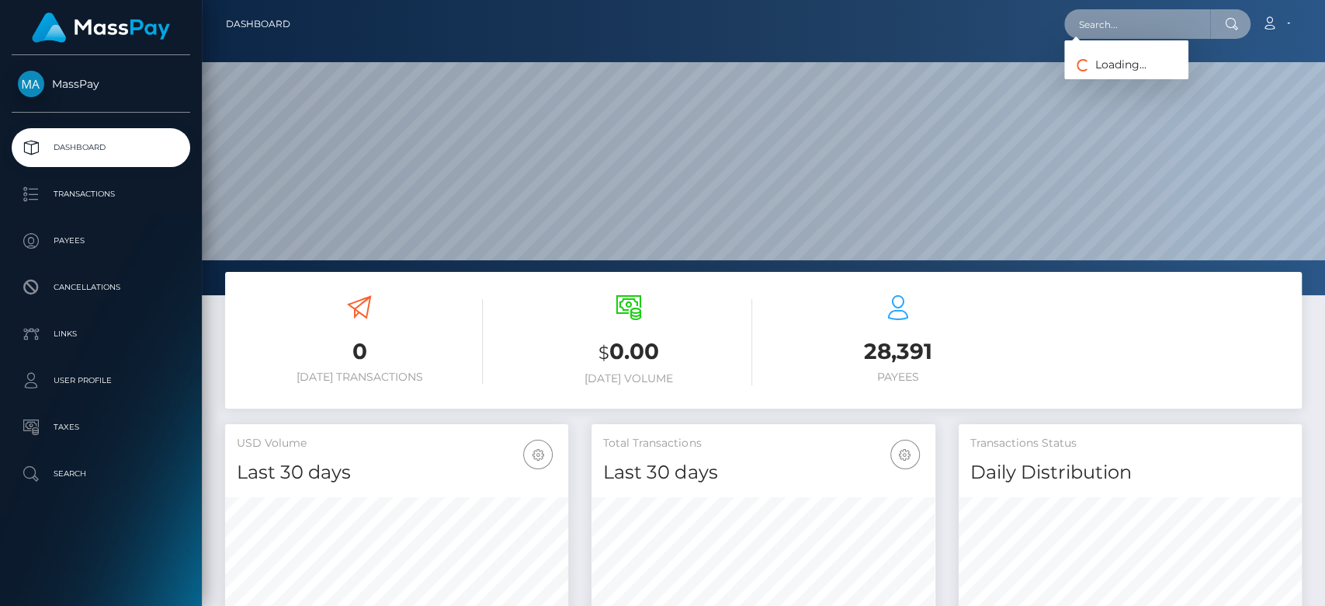
paste input "[PERSON_NAME][EMAIL_ADDRESS][PERSON_NAME][DOMAIN_NAME]"
type input "[PERSON_NAME][EMAIL_ADDRESS][PERSON_NAME][DOMAIN_NAME]"
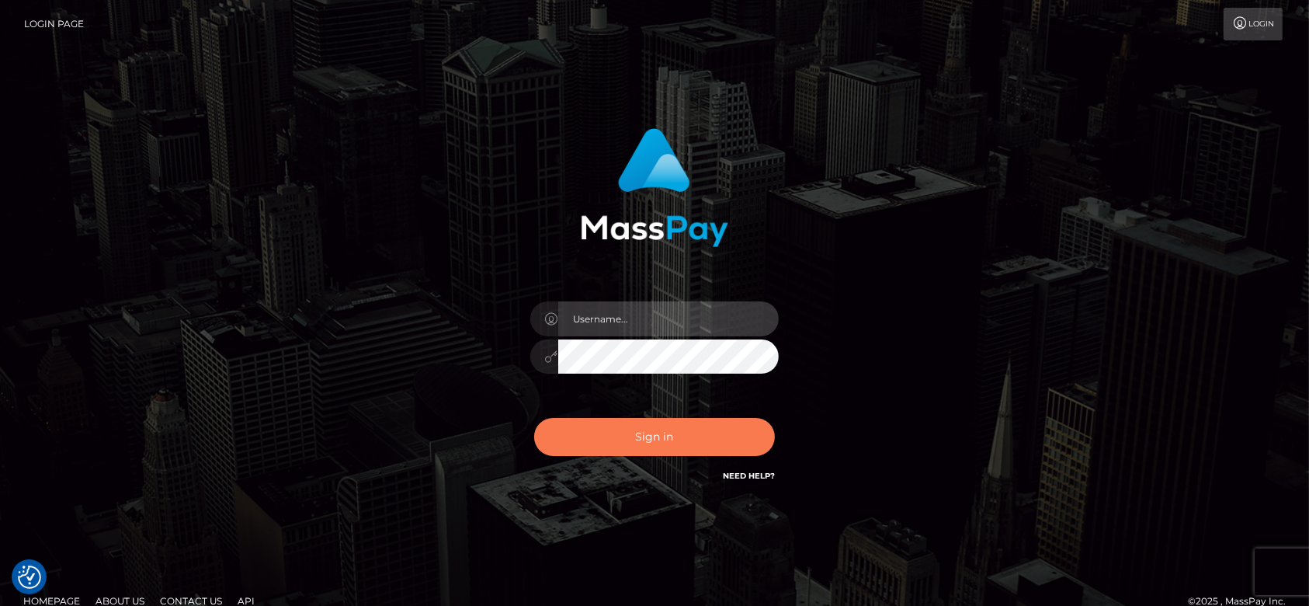
type input "[DOMAIN_NAME]"
click at [600, 435] on button "Sign in" at bounding box center [654, 437] width 241 height 38
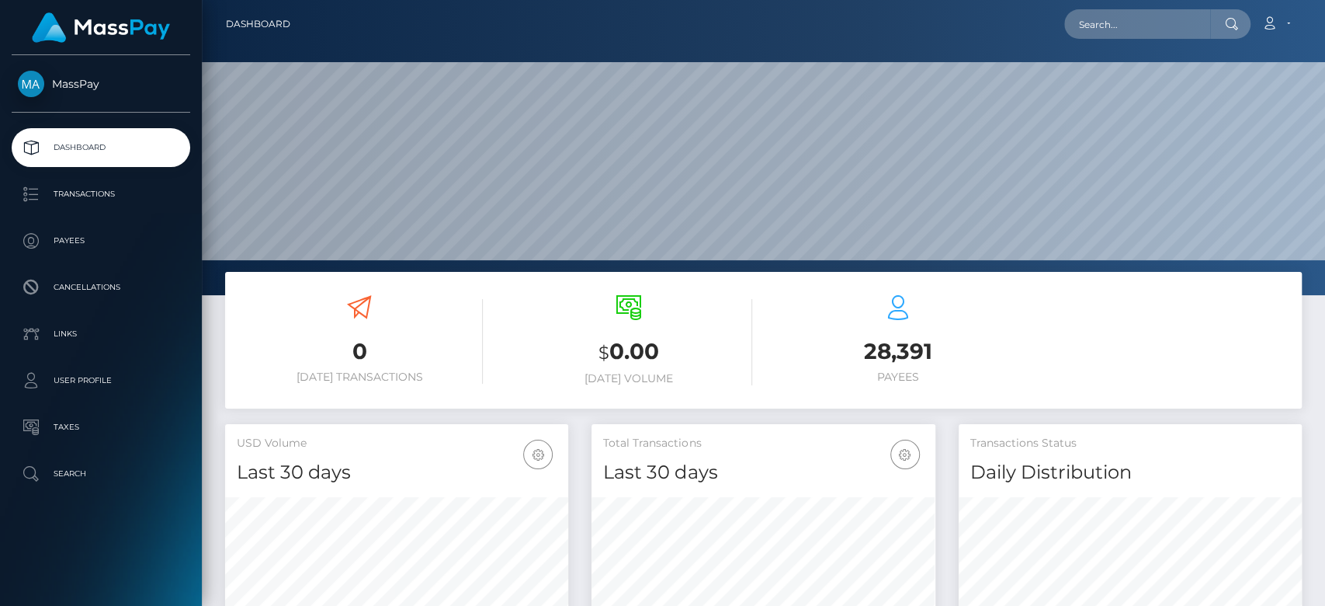
scroll to position [274, 343]
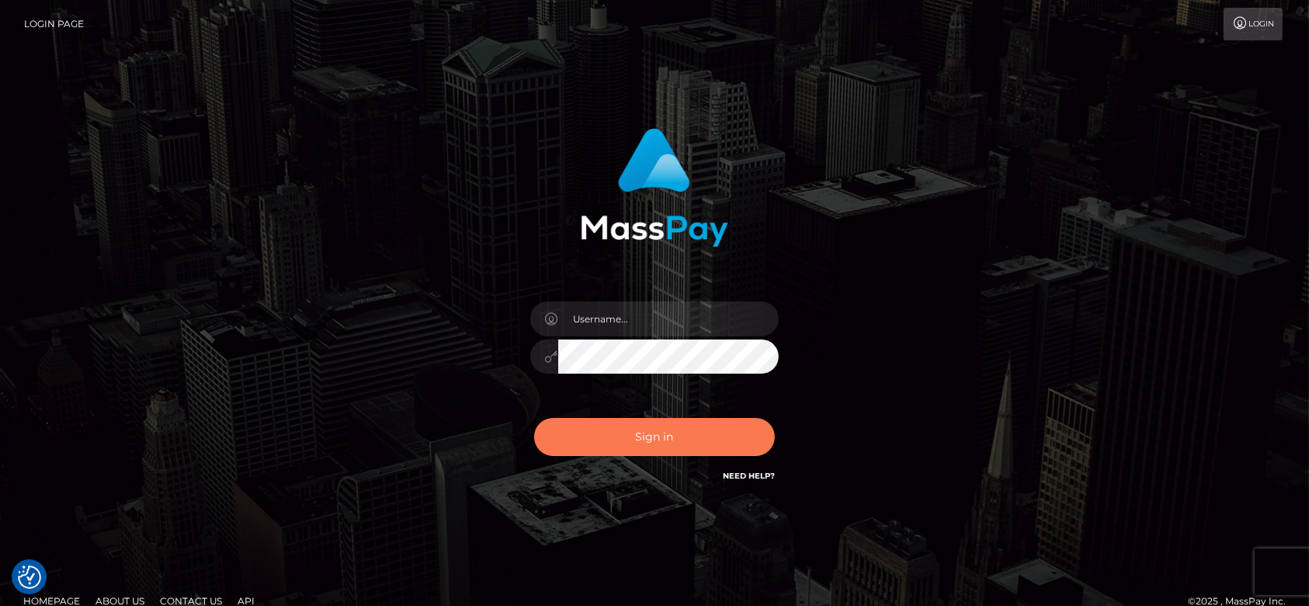
checkbox input "true"
type input "fr.es"
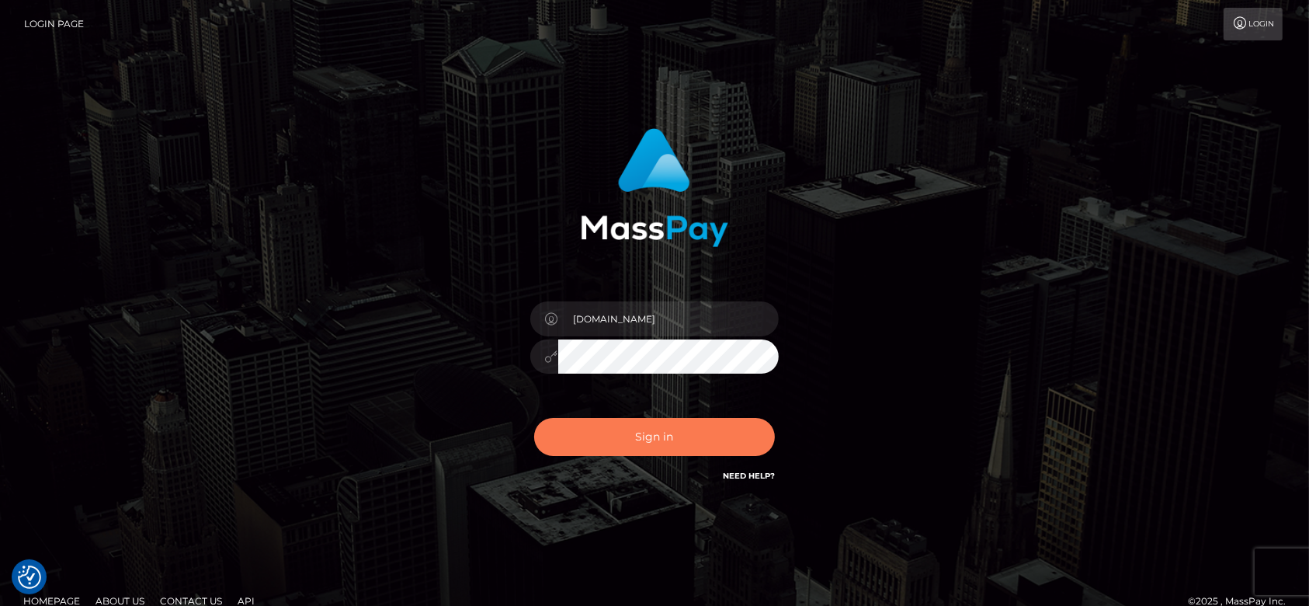
click at [678, 439] on button "Sign in" at bounding box center [654, 437] width 241 height 38
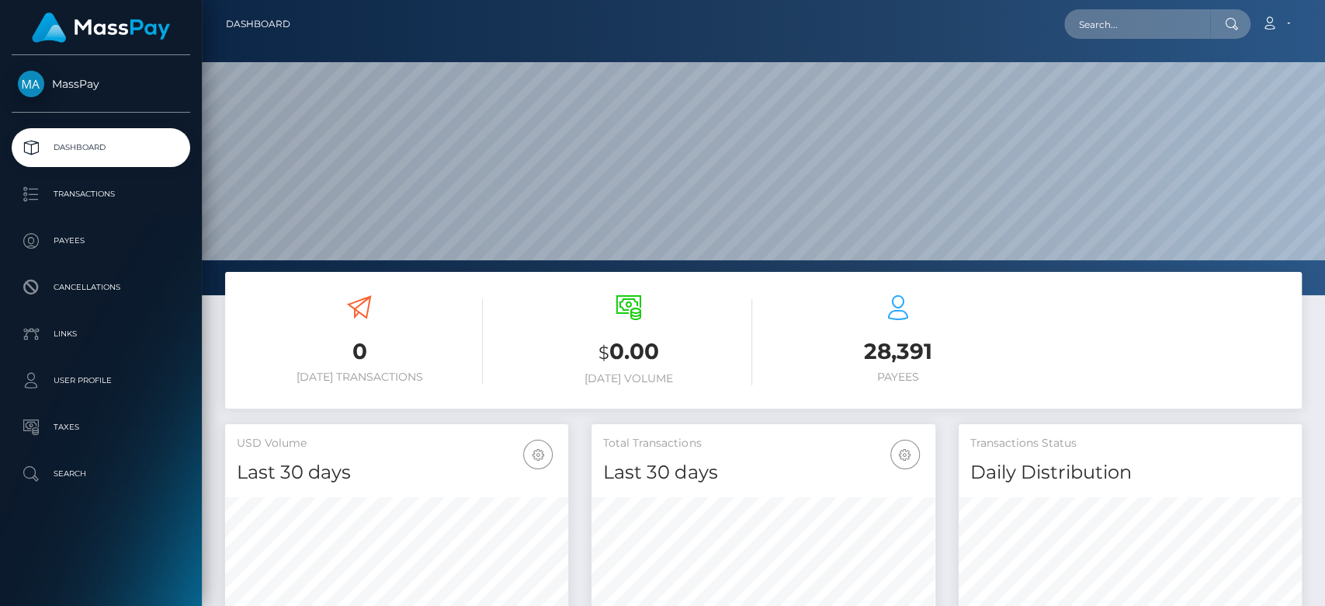
scroll to position [274, 343]
click at [1093, 33] on input "text" at bounding box center [1137, 24] width 146 height 30
paste input "[PERSON_NAME][EMAIL_ADDRESS][PERSON_NAME][DOMAIN_NAME]"
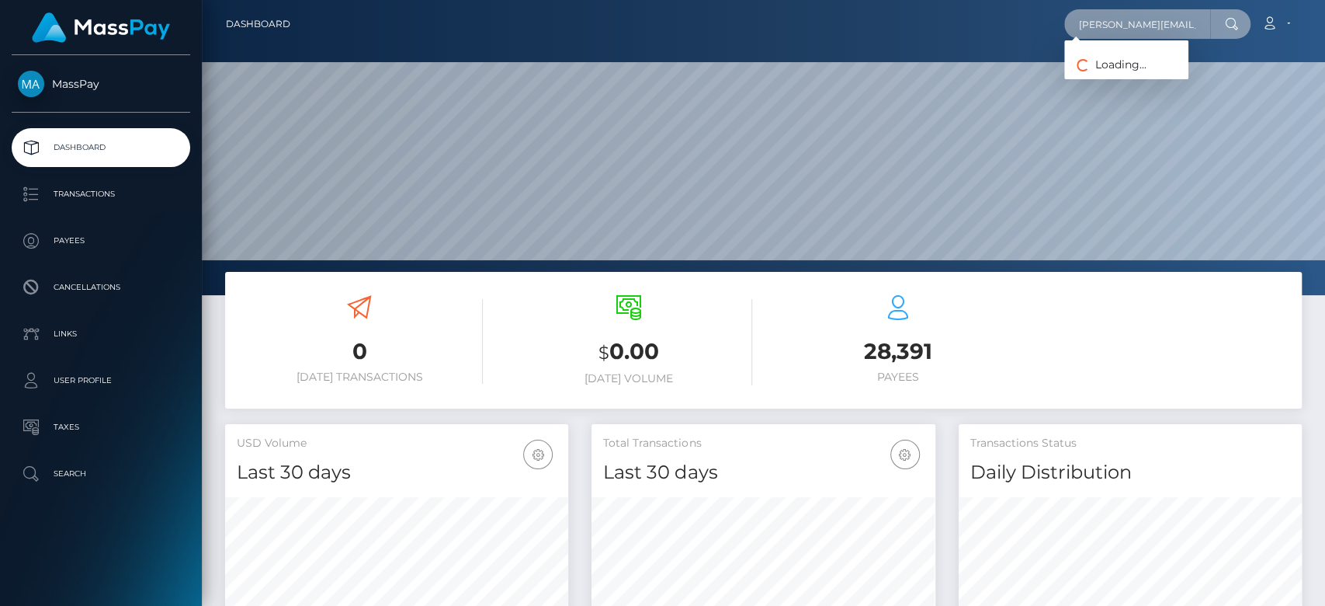
type input "[PERSON_NAME][EMAIL_ADDRESS][PERSON_NAME][DOMAIN_NAME]"
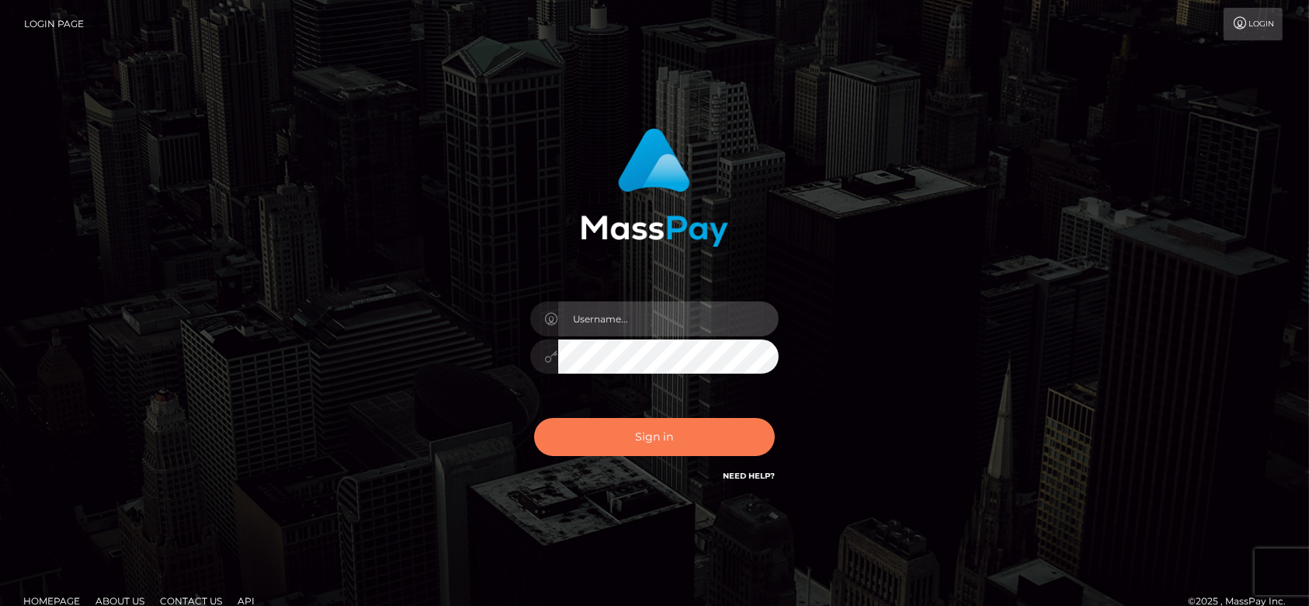
type input "fr.es"
click at [615, 440] on button "Sign in" at bounding box center [654, 437] width 241 height 38
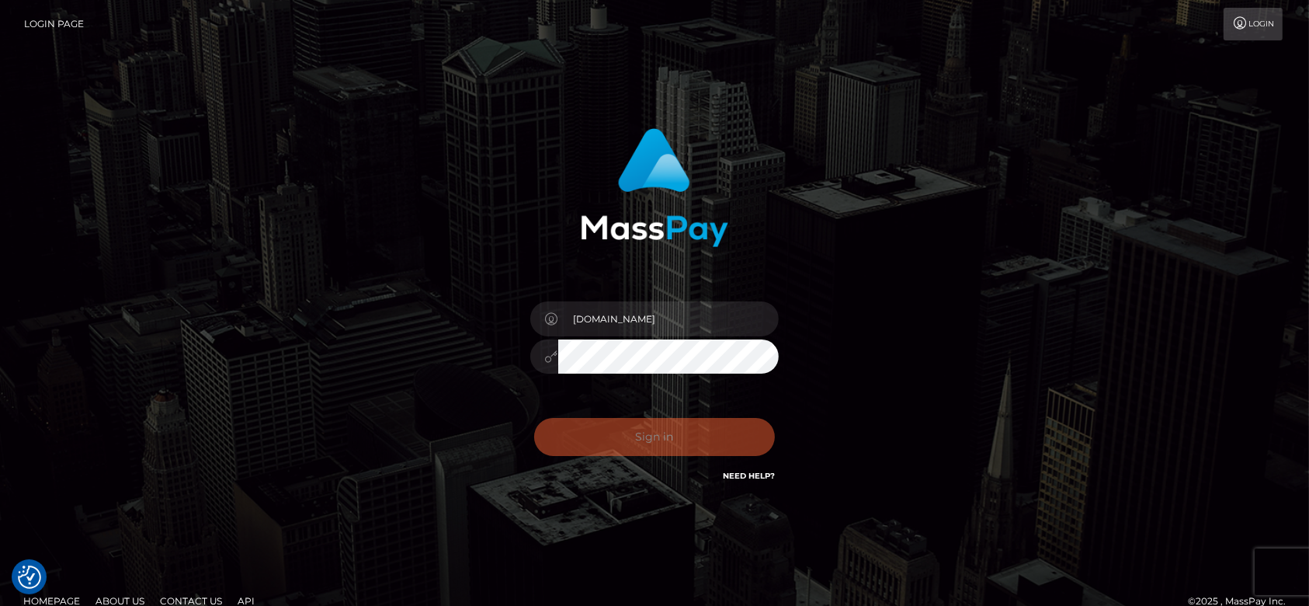
checkbox input "true"
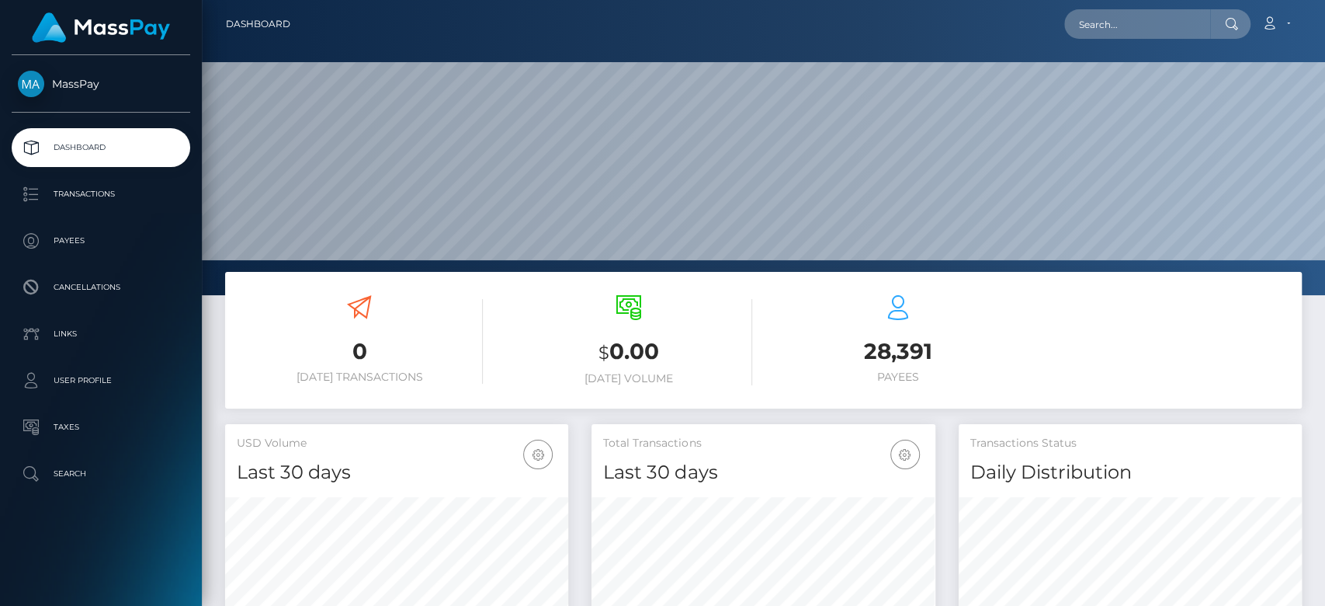
scroll to position [274, 343]
click at [1118, 39] on div "Loading... Loading... Account Edit Profile Logout" at bounding box center [802, 24] width 998 height 33
click at [1116, 30] on input "text" at bounding box center [1137, 24] width 146 height 30
paste input "samantharidge86@gmail.com"
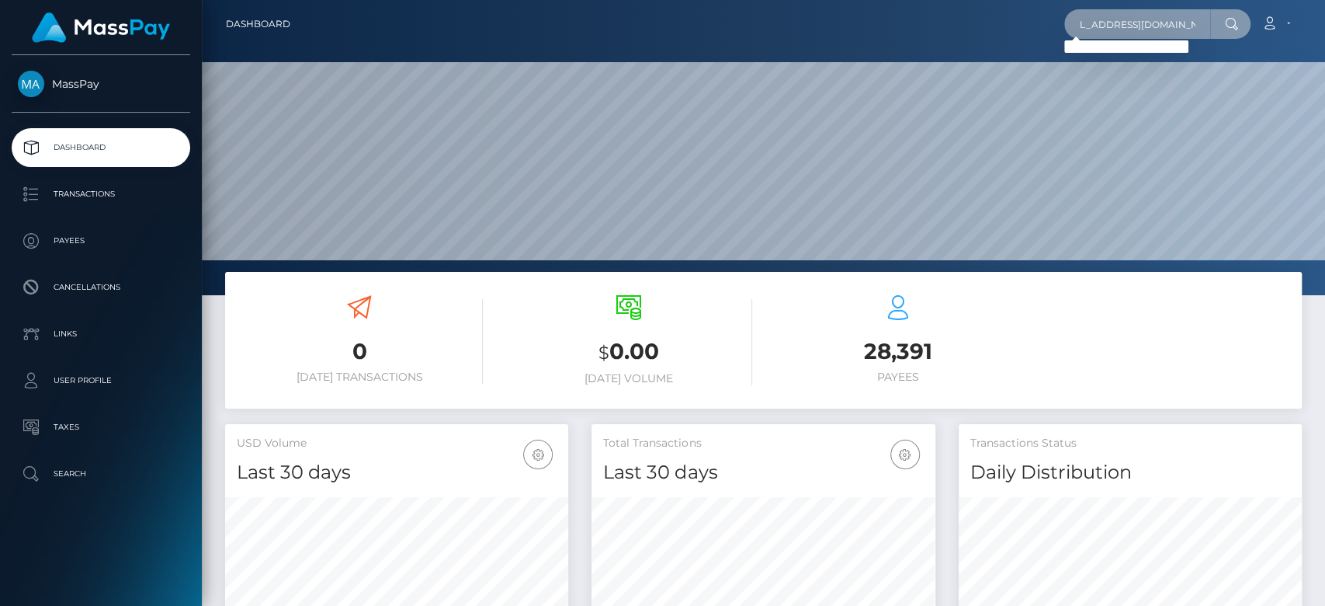
type input "samantharidge86@gmail.com"
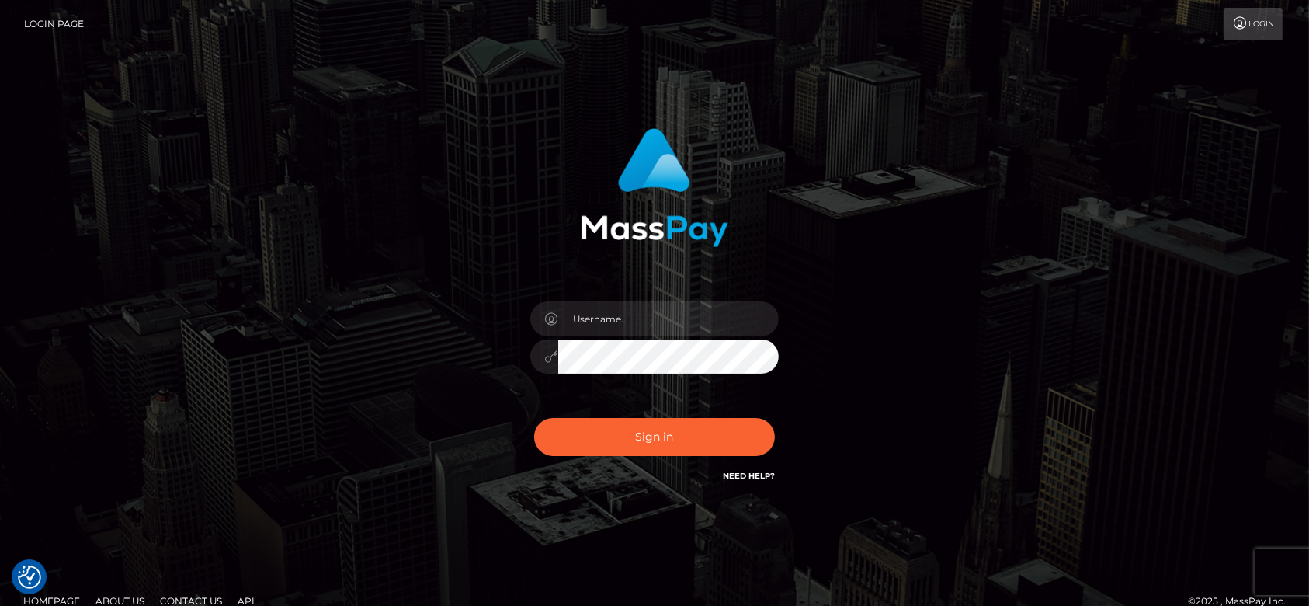
checkbox input "true"
type input "fr.es"
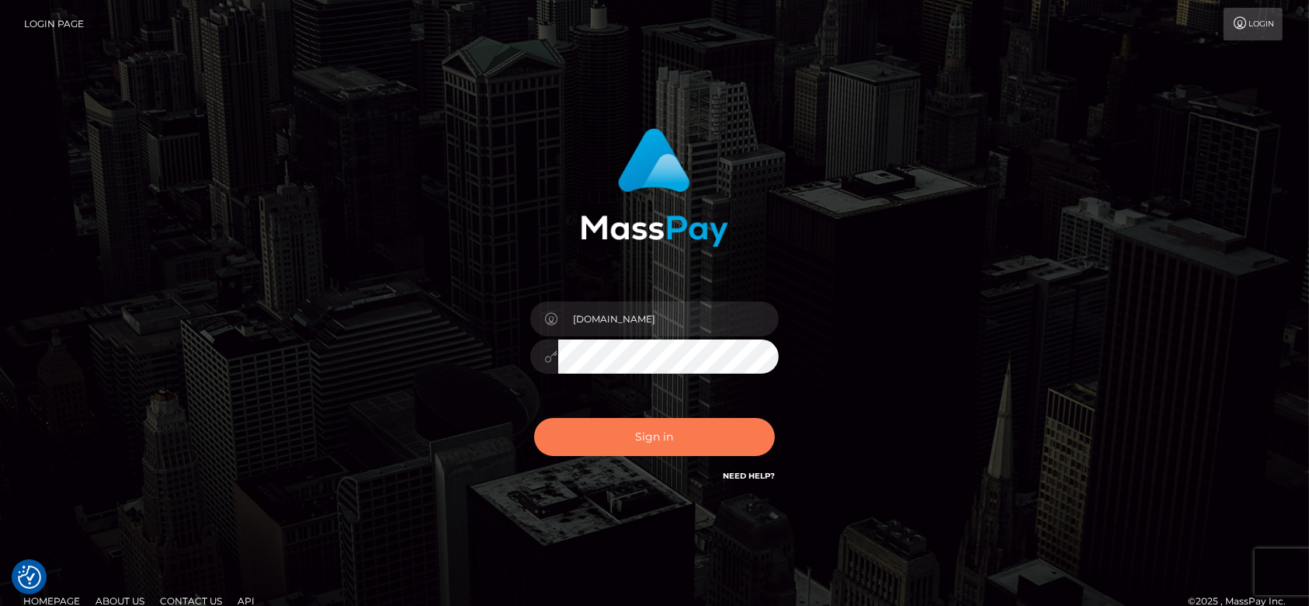
click at [673, 451] on button "Sign in" at bounding box center [654, 437] width 241 height 38
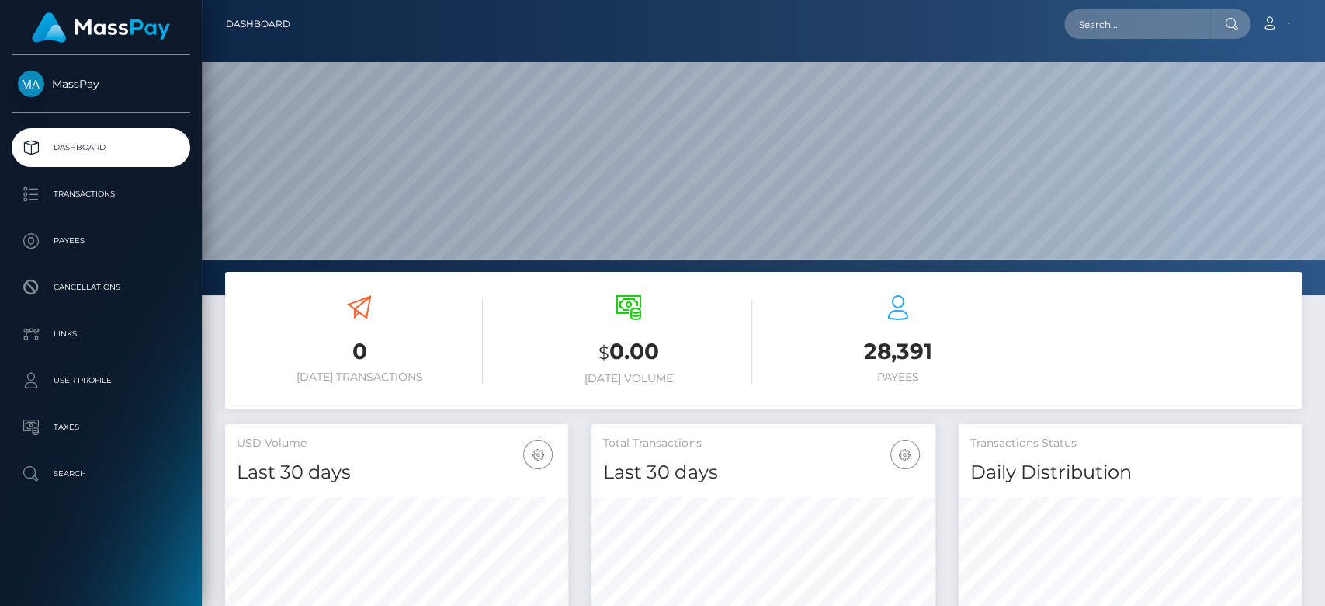
scroll to position [274, 343]
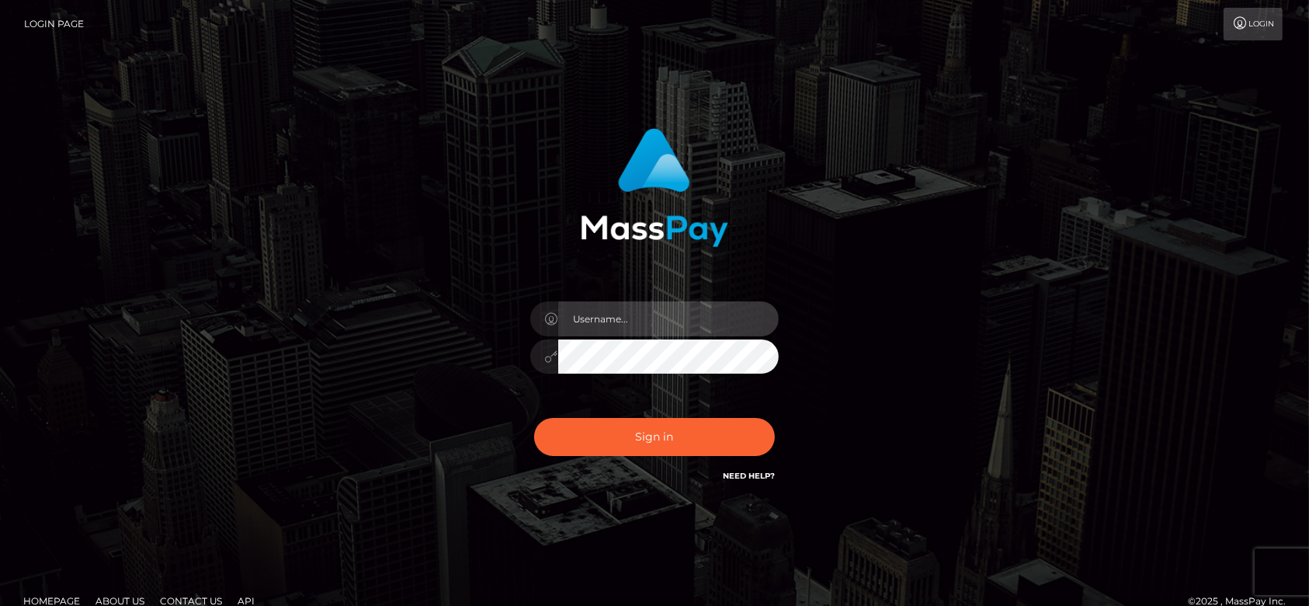
type input "fr.es"
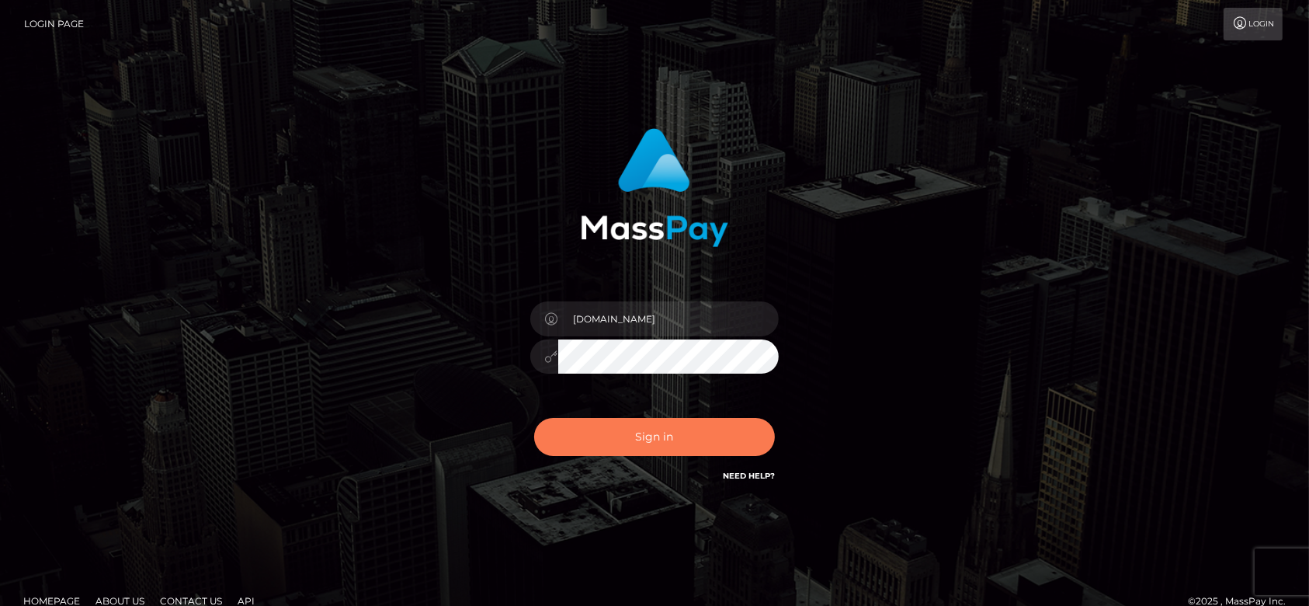
click at [637, 433] on button "Sign in" at bounding box center [654, 437] width 241 height 38
click at [695, 434] on button "Sign in" at bounding box center [654, 437] width 241 height 38
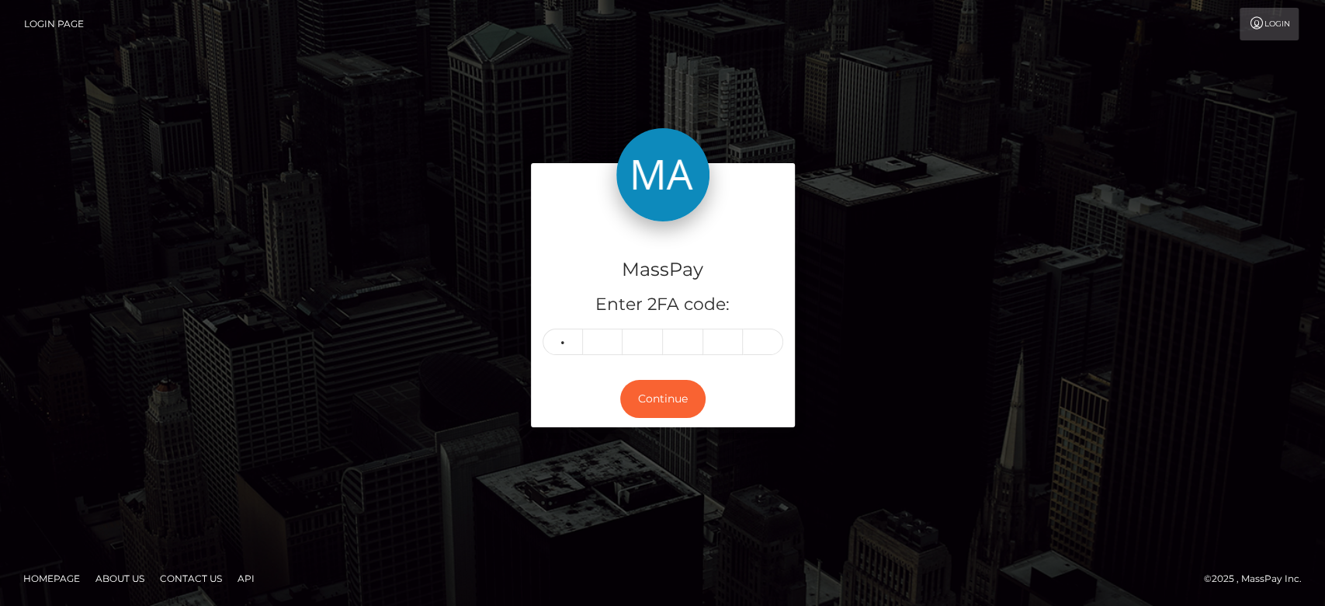
type input "2"
type input "8"
type input "3"
type input "0"
type input "8"
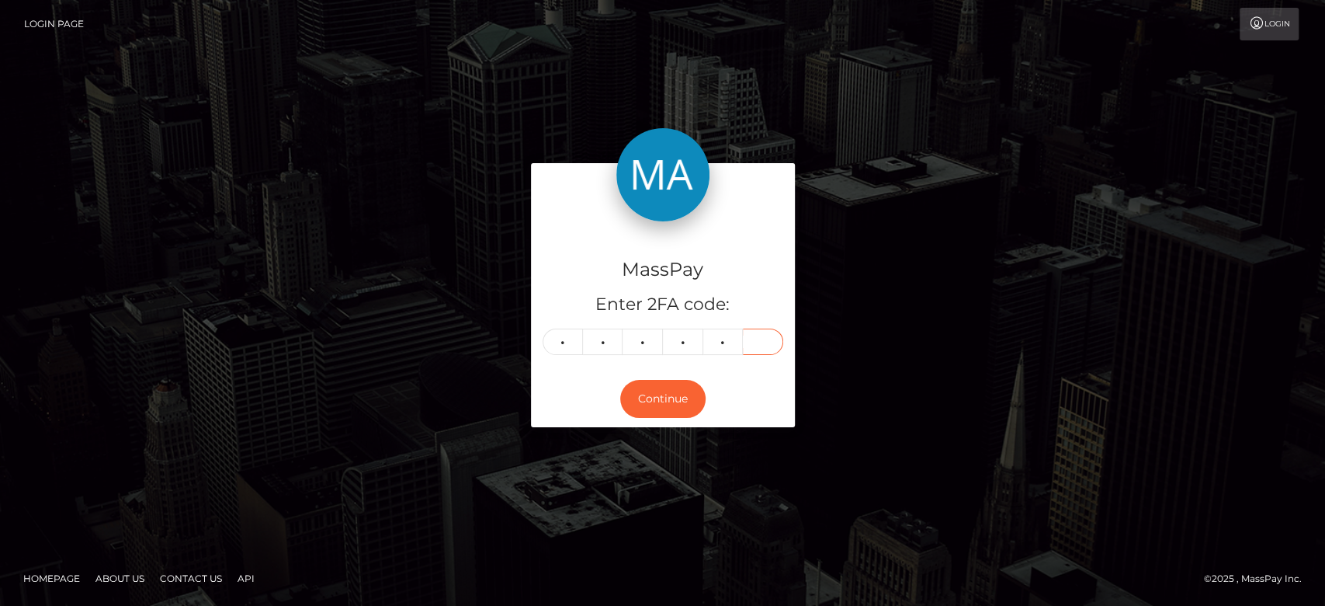
type input "4"
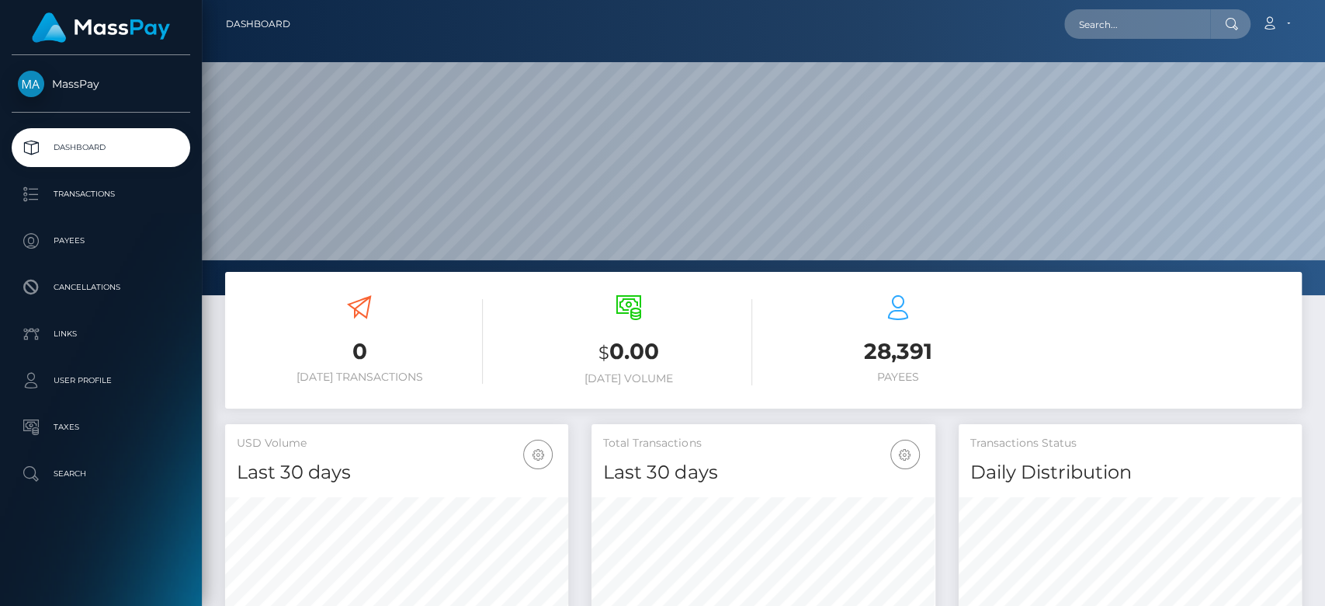
scroll to position [274, 343]
click at [1109, 26] on input "text" at bounding box center [1137, 24] width 146 height 30
paste input "miriam.funaro@web.de"
type input "miriam.funaro@web.de"
click at [1118, 28] on input "miriam.funaro@web.de" at bounding box center [1137, 24] width 146 height 30
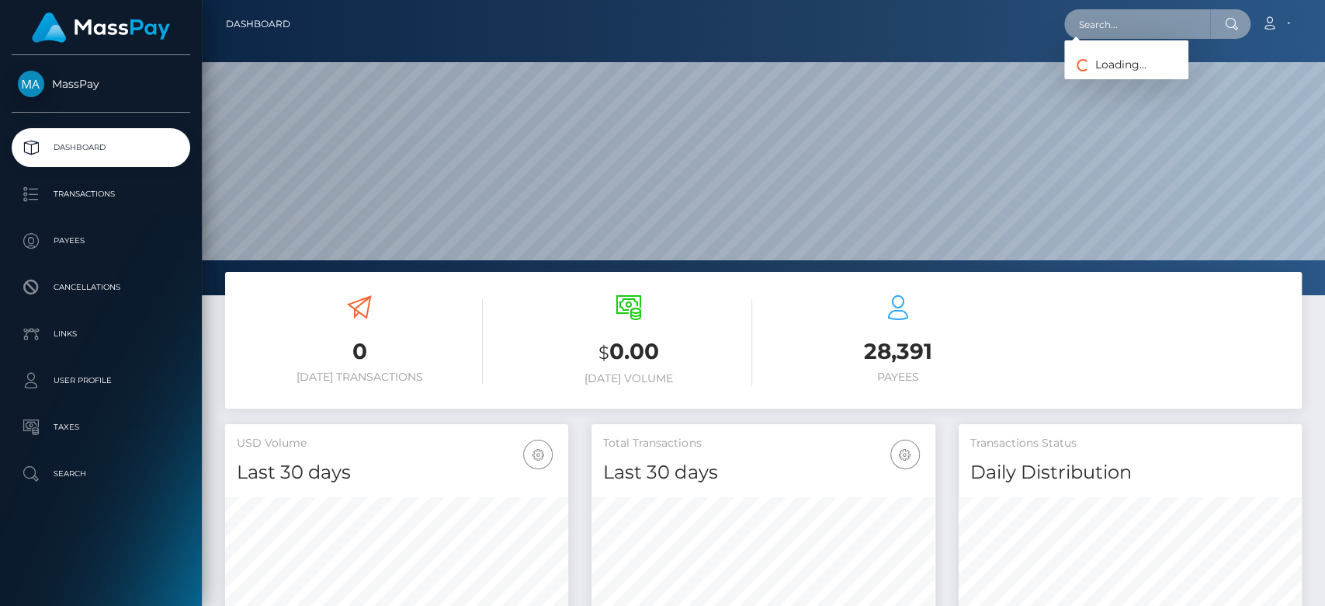
paste input "smileyfaceraine@gmail.com"
type input "smileyfaceraine@gmail.com"
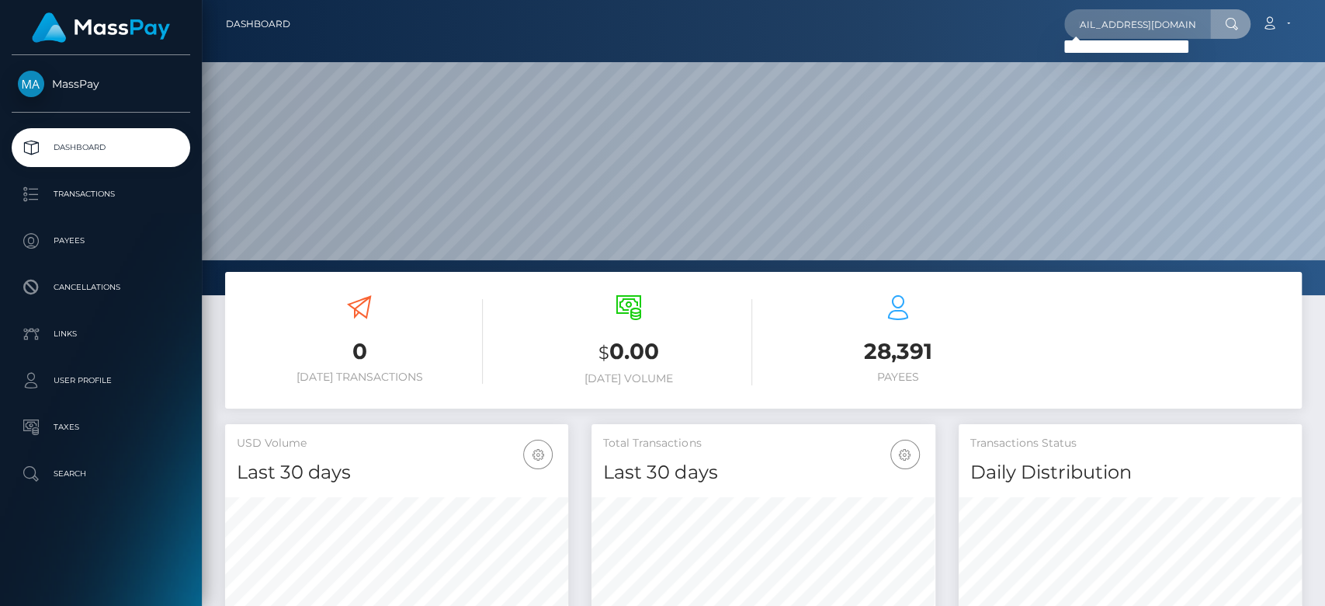
click at [1236, 20] on icon at bounding box center [1231, 24] width 13 height 12
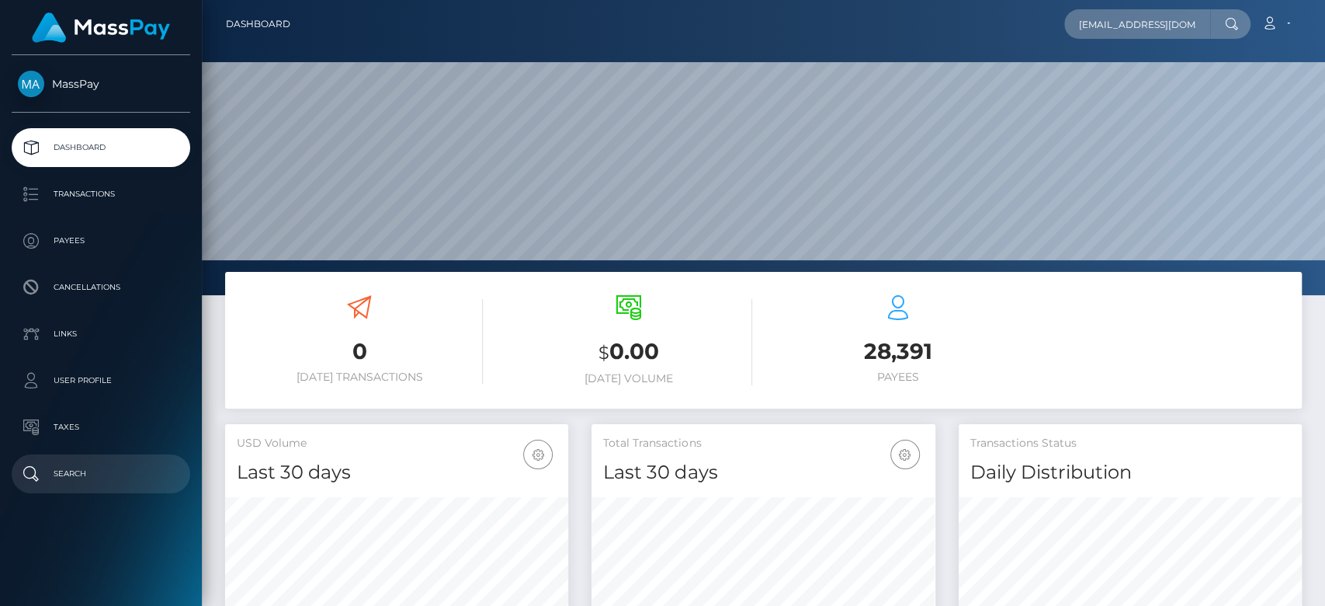
click at [55, 463] on p "Search" at bounding box center [101, 473] width 166 height 23
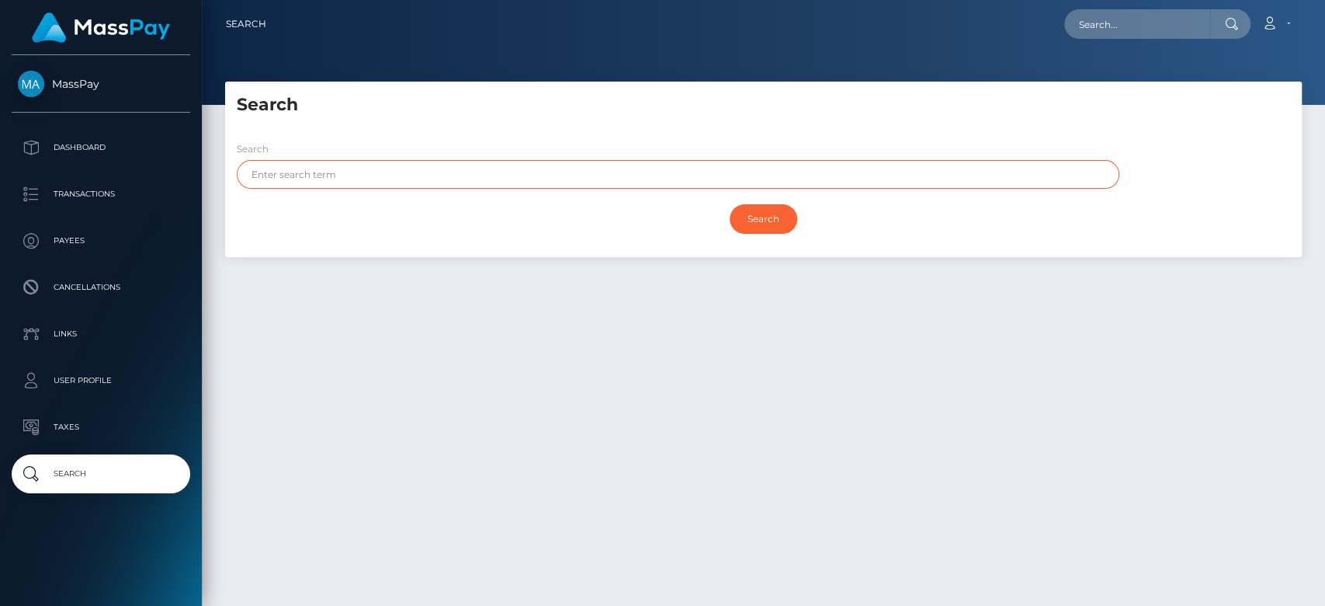
click at [472, 170] on input "text" at bounding box center [678, 174] width 883 height 29
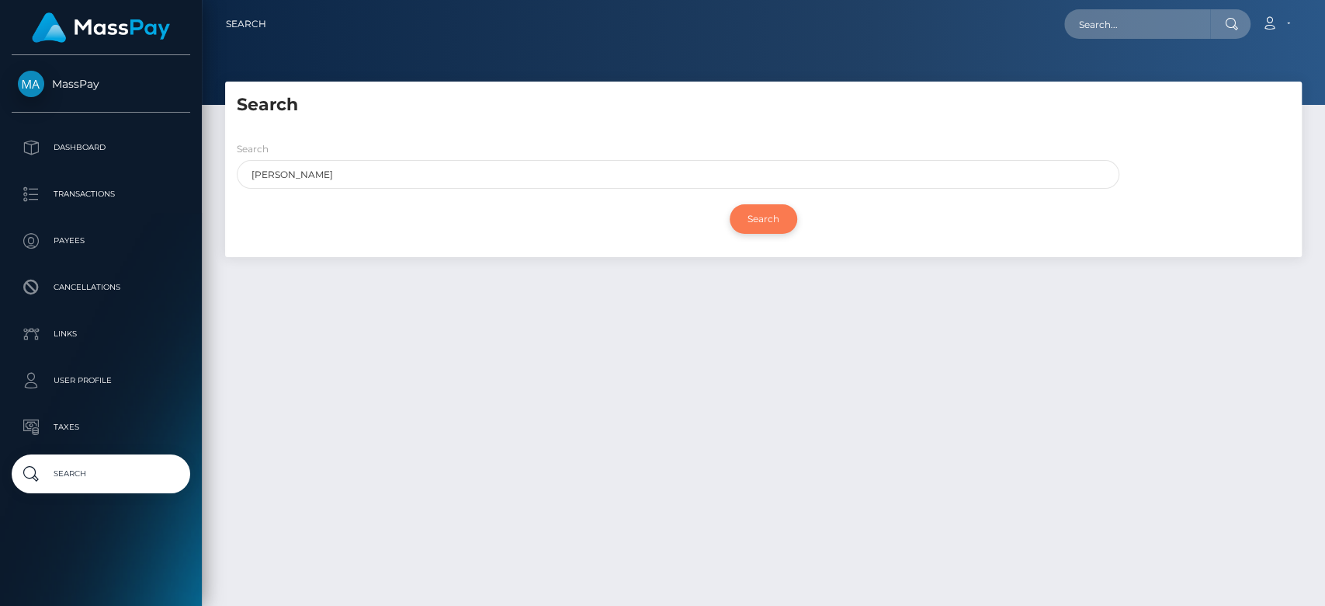
click at [764, 211] on input "Search" at bounding box center [764, 219] width 68 height 30
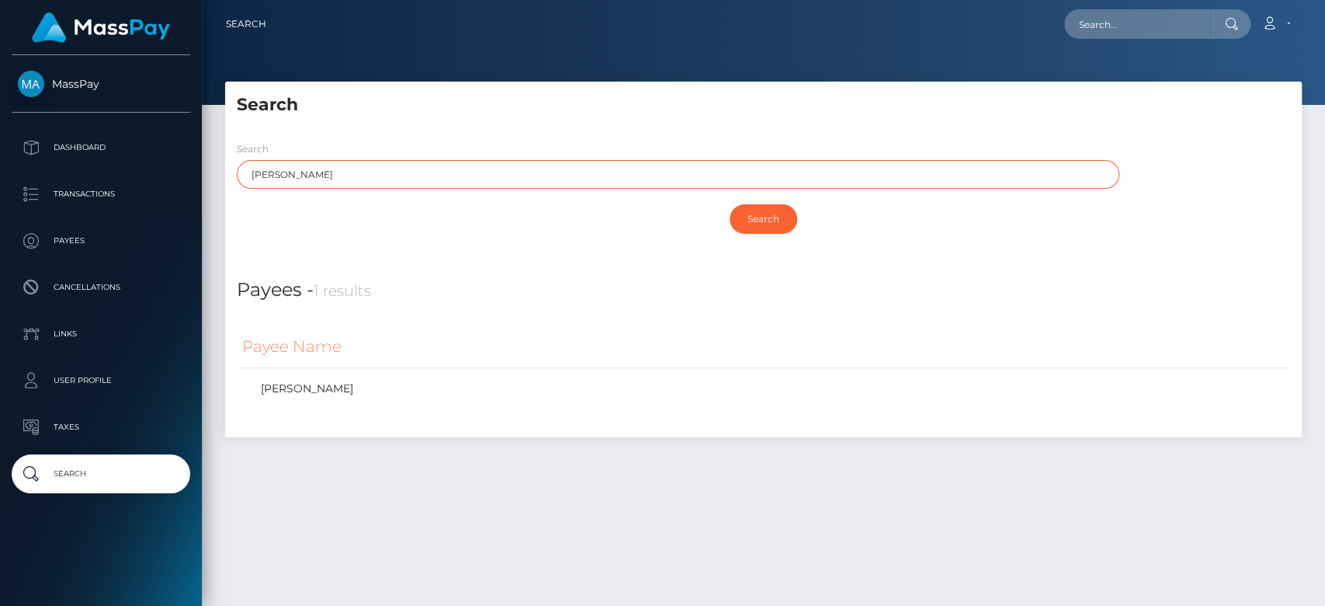
click at [263, 174] on input "Miriam" at bounding box center [678, 174] width 883 height 29
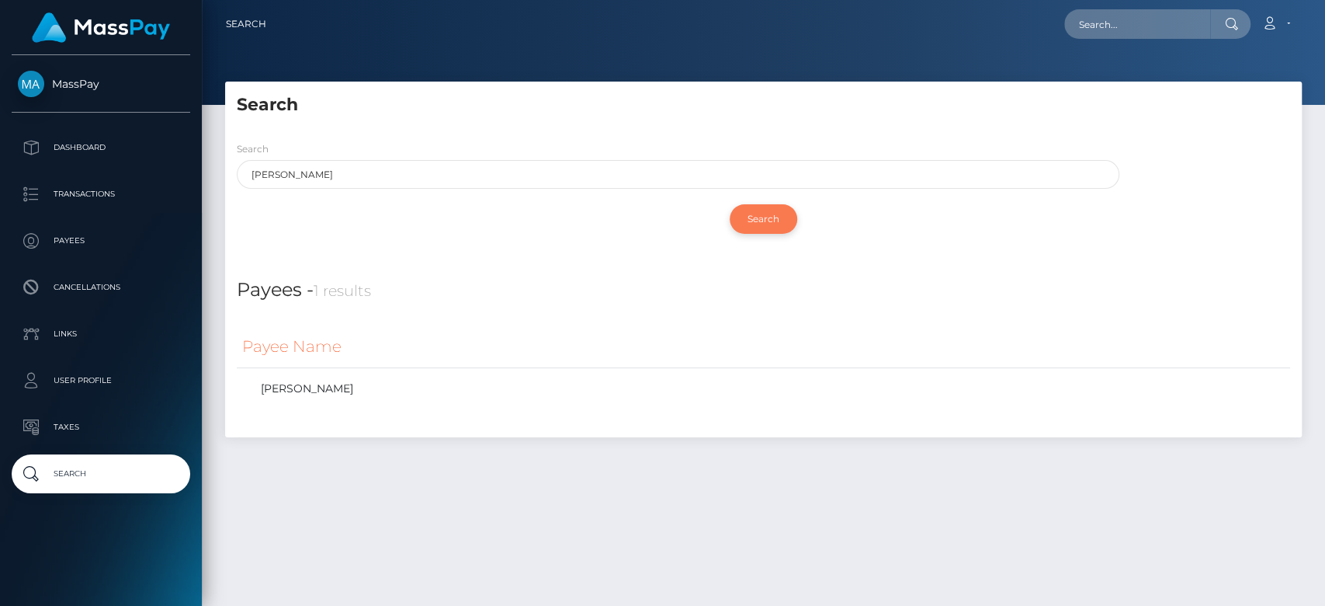
click at [759, 213] on input "Search" at bounding box center [764, 219] width 68 height 30
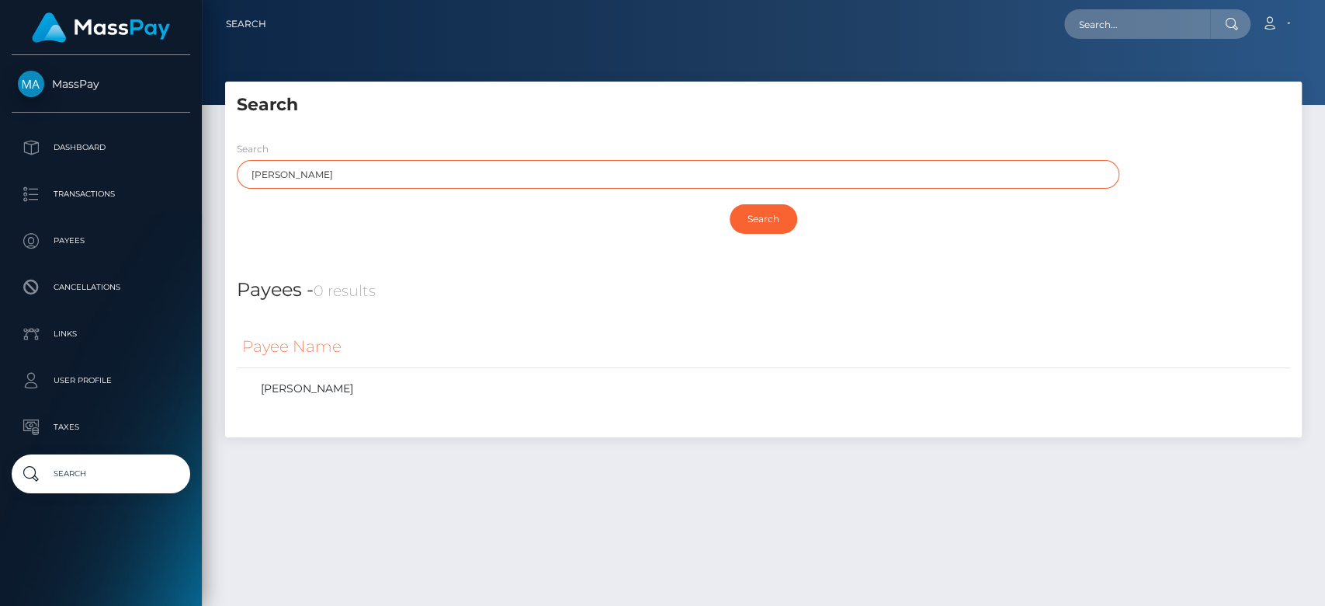
click at [265, 172] on input "Mariam" at bounding box center [678, 174] width 883 height 29
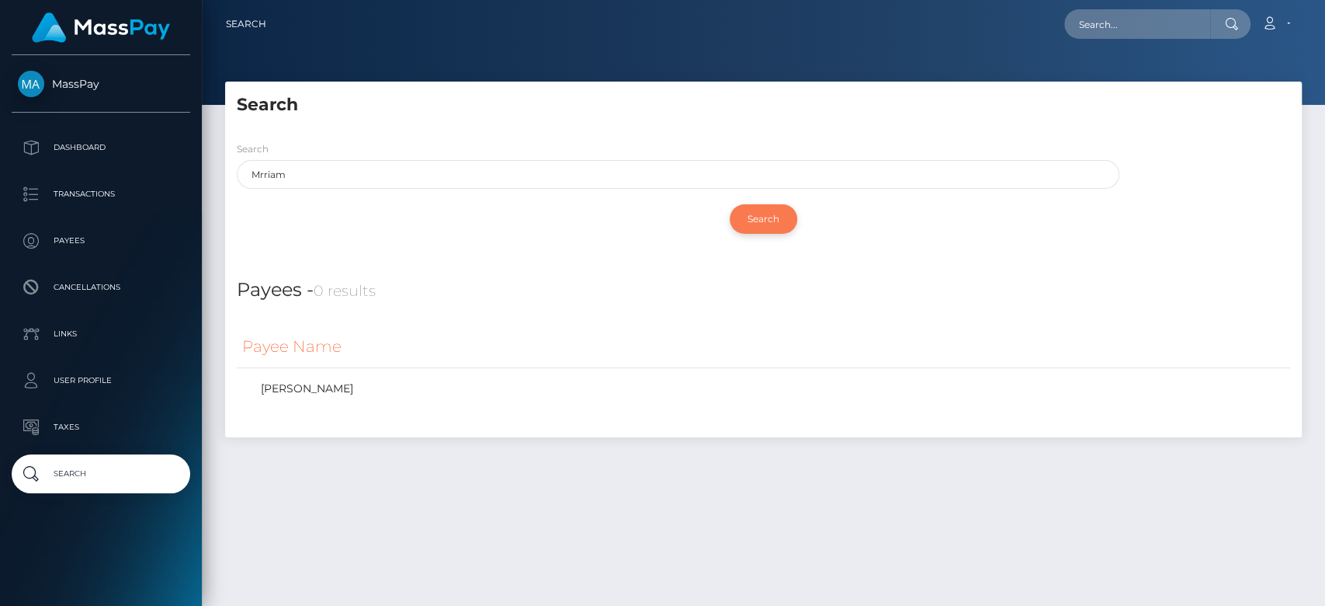
click at [758, 217] on input "Search" at bounding box center [764, 219] width 68 height 30
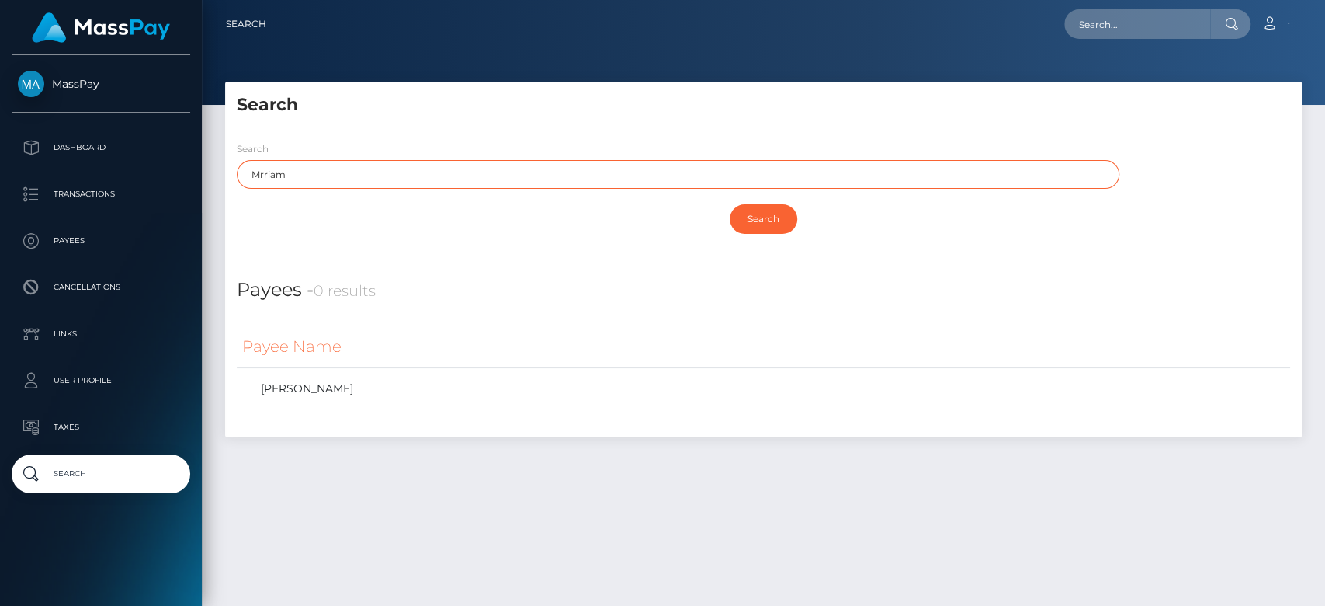
click at [261, 168] on input "Mrriam" at bounding box center [678, 174] width 883 height 29
drag, startPoint x: 391, startPoint y: 172, endPoint x: 218, endPoint y: 162, distance: 173.4
click at [218, 162] on div "Search Search Miriam Search Payouts - 0 results Payee Name" at bounding box center [764, 267] width 1100 height 371
type input "funaro"
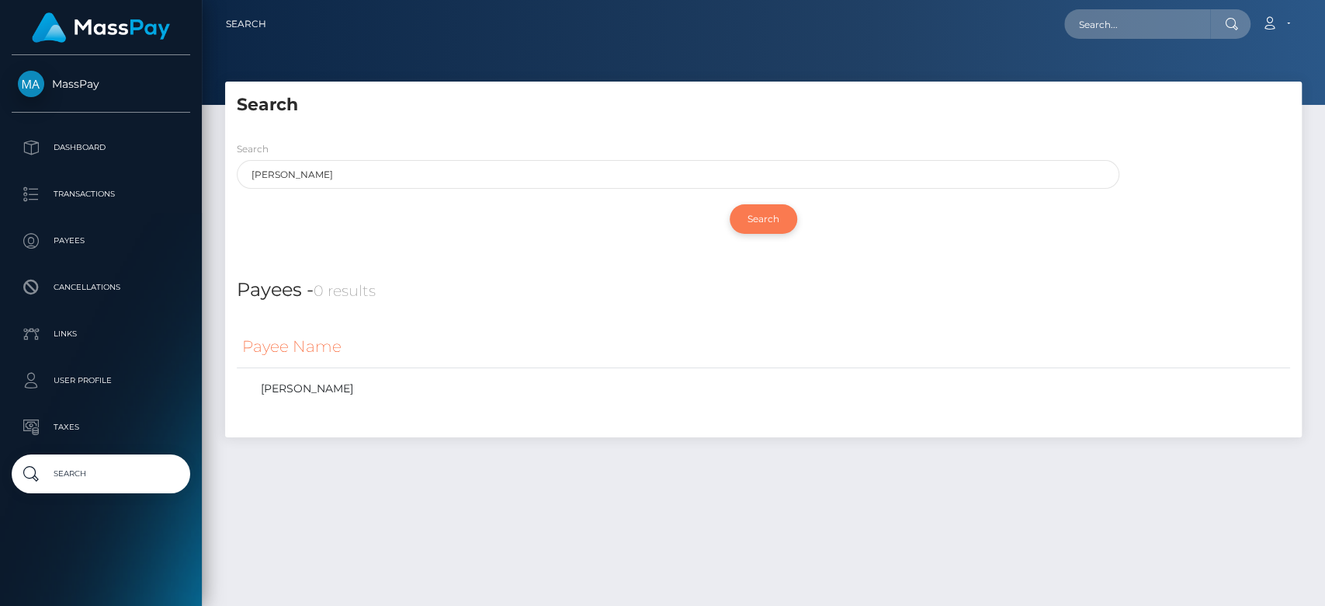
click at [762, 220] on input "Search" at bounding box center [764, 219] width 68 height 30
click at [762, 207] on input "Search" at bounding box center [764, 219] width 68 height 30
click at [769, 222] on input "Search" at bounding box center [764, 219] width 68 height 30
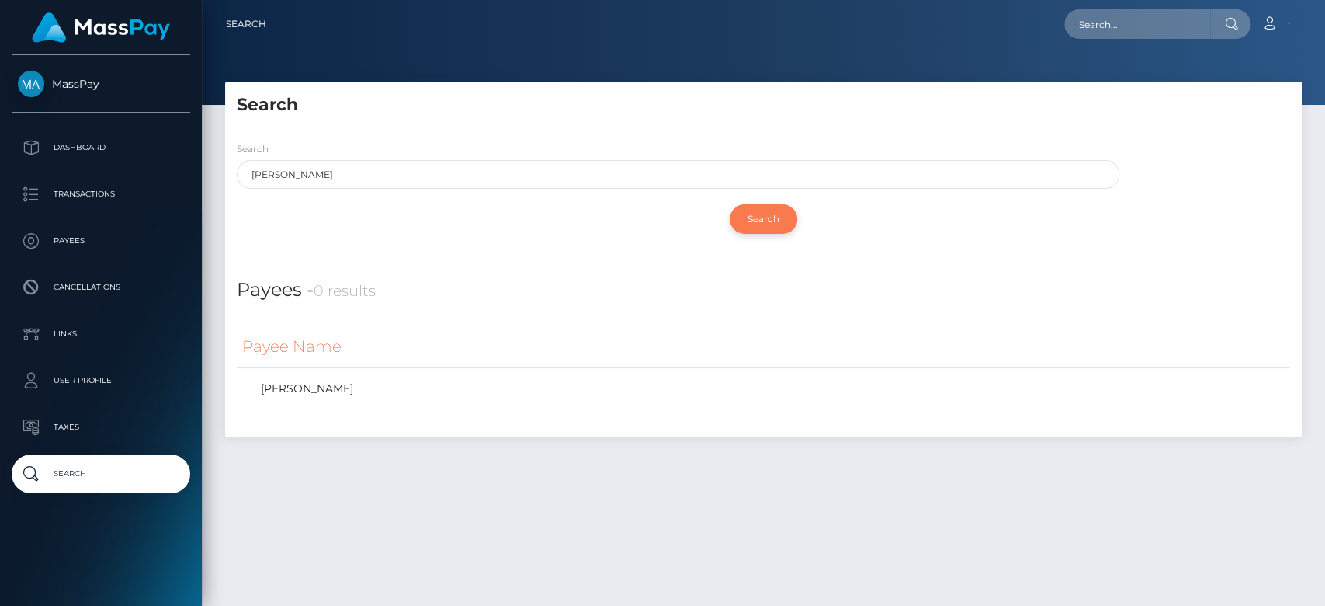
click at [750, 208] on input "Search" at bounding box center [764, 219] width 68 height 30
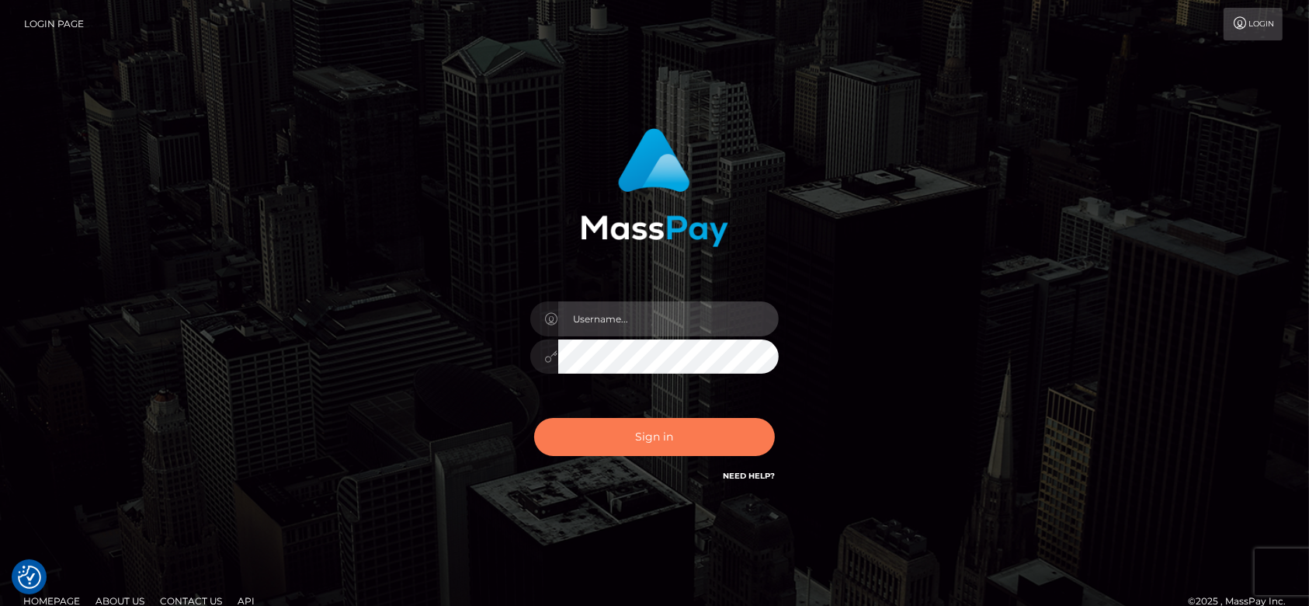
type input "fr.es"
click at [681, 430] on button "Sign in" at bounding box center [654, 437] width 241 height 38
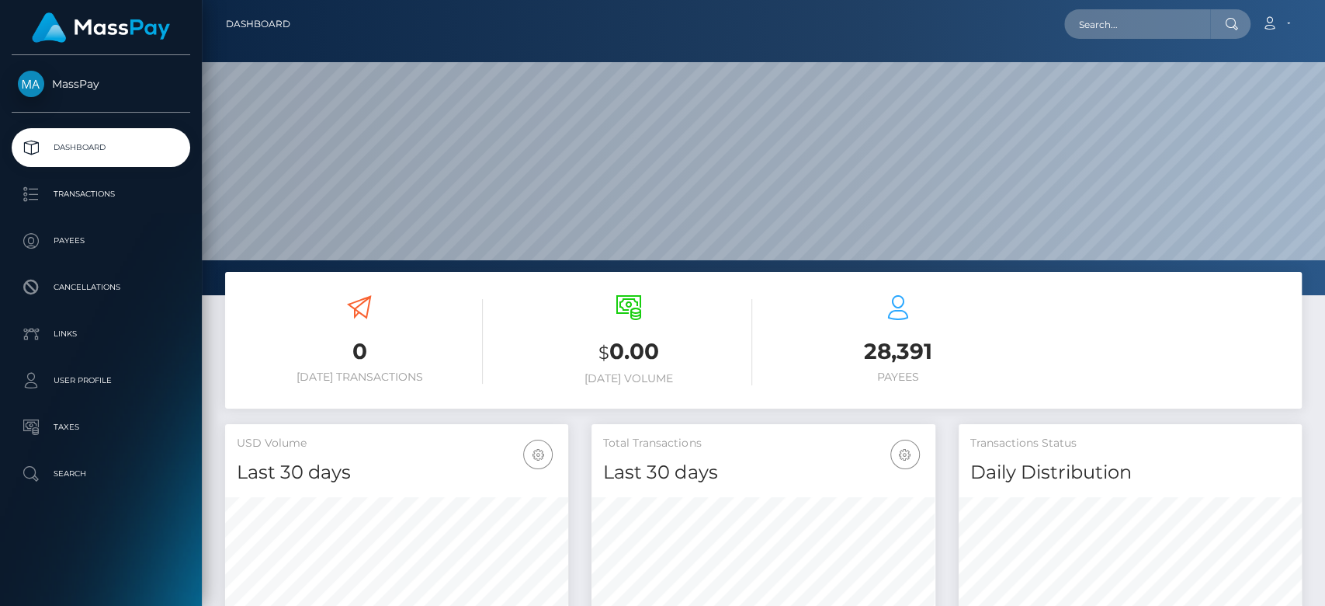
scroll to position [274, 343]
click at [1087, 30] on input "text" at bounding box center [1137, 24] width 146 height 30
paste input "findomdaddyjosh@gmail.com"
type input "findomdaddyjosh@gmail.com"
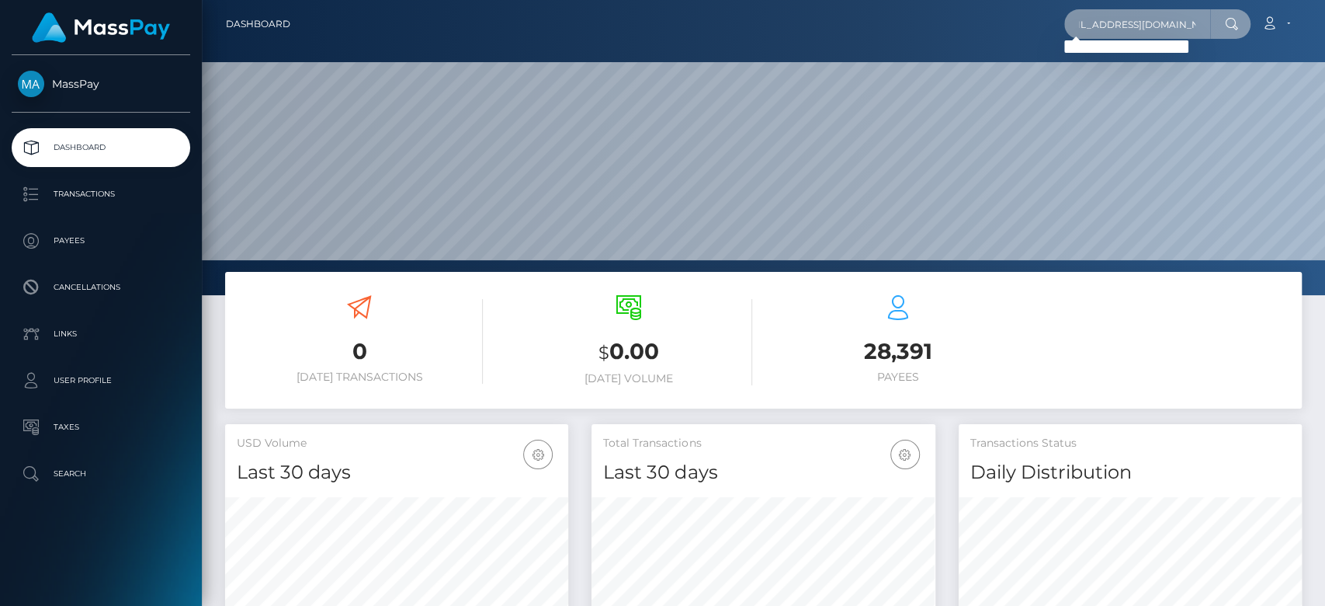
click at [1099, 19] on input "findomdaddyjosh@gmail.com" at bounding box center [1137, 24] width 146 height 30
click at [1099, 19] on input "text" at bounding box center [1137, 24] width 146 height 30
paste input "findomdaddyjosh@gmail.com"
type input "findomdaddyjosh@gmail.com"
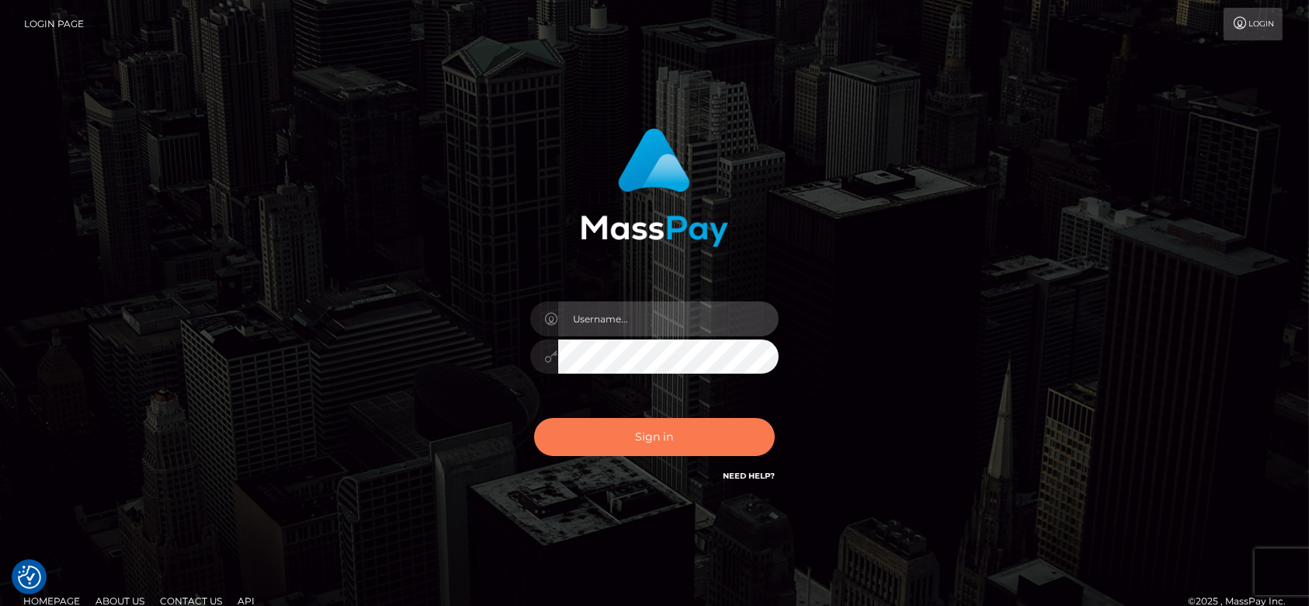
type input "[DOMAIN_NAME]"
click at [602, 433] on button "Sign in" at bounding box center [654, 437] width 241 height 38
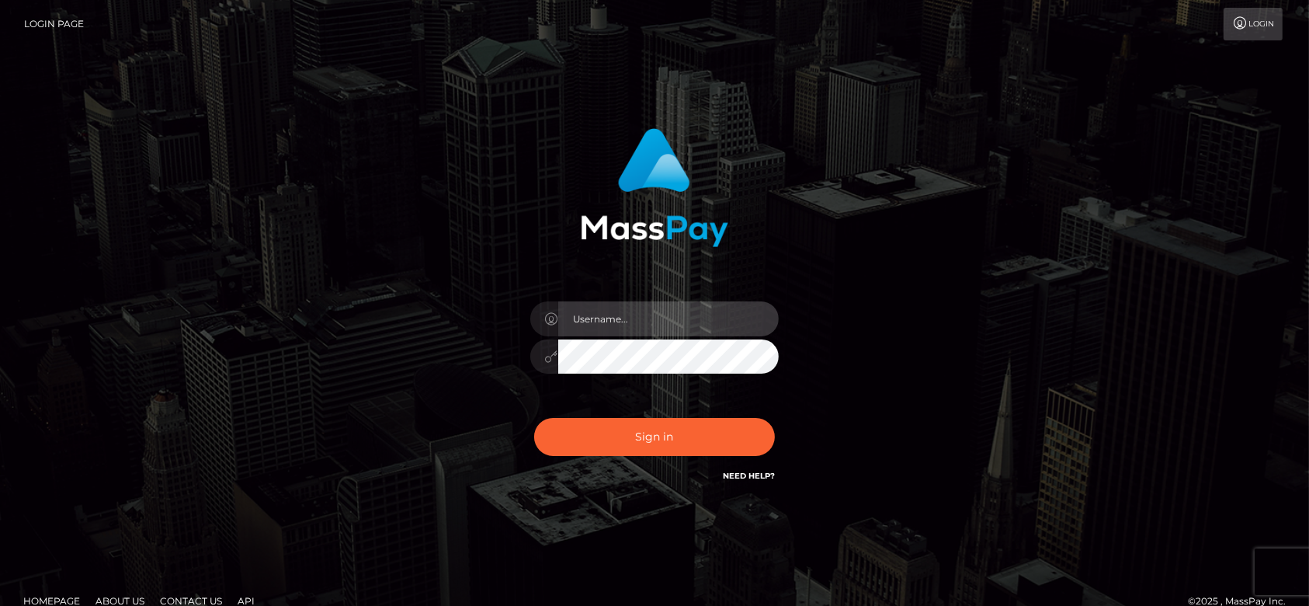
type input "[DOMAIN_NAME]"
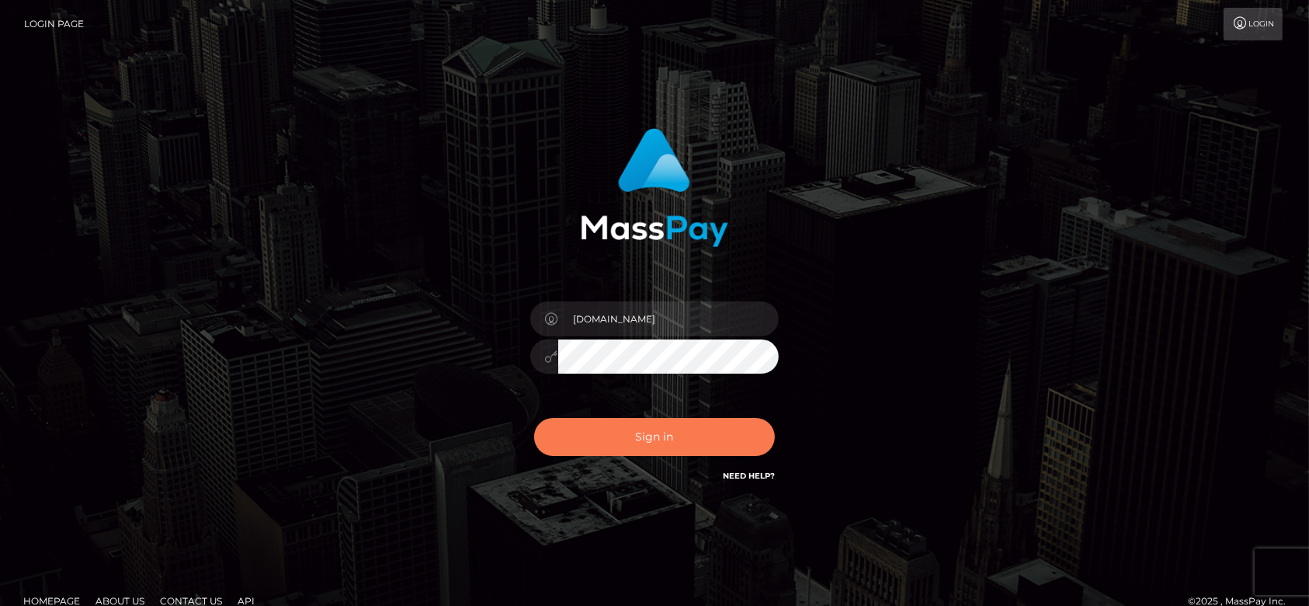
click at [602, 433] on button "Sign in" at bounding box center [654, 437] width 241 height 38
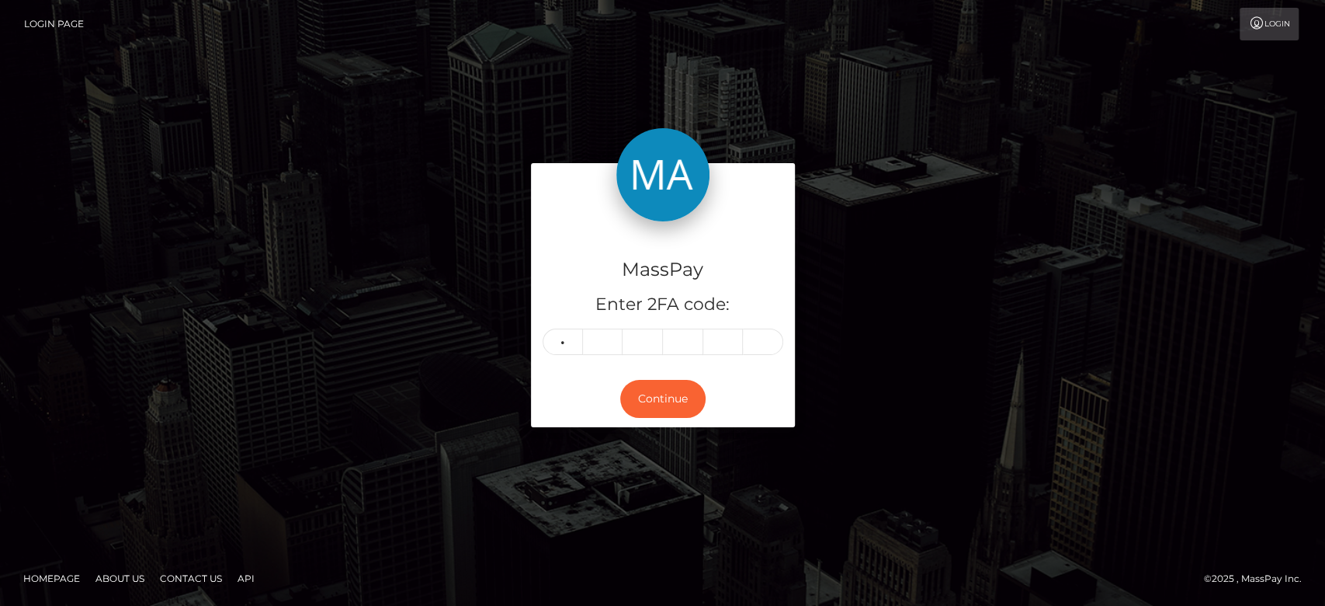
type input "6"
type input "5"
type input "0"
type input "8"
type input "0"
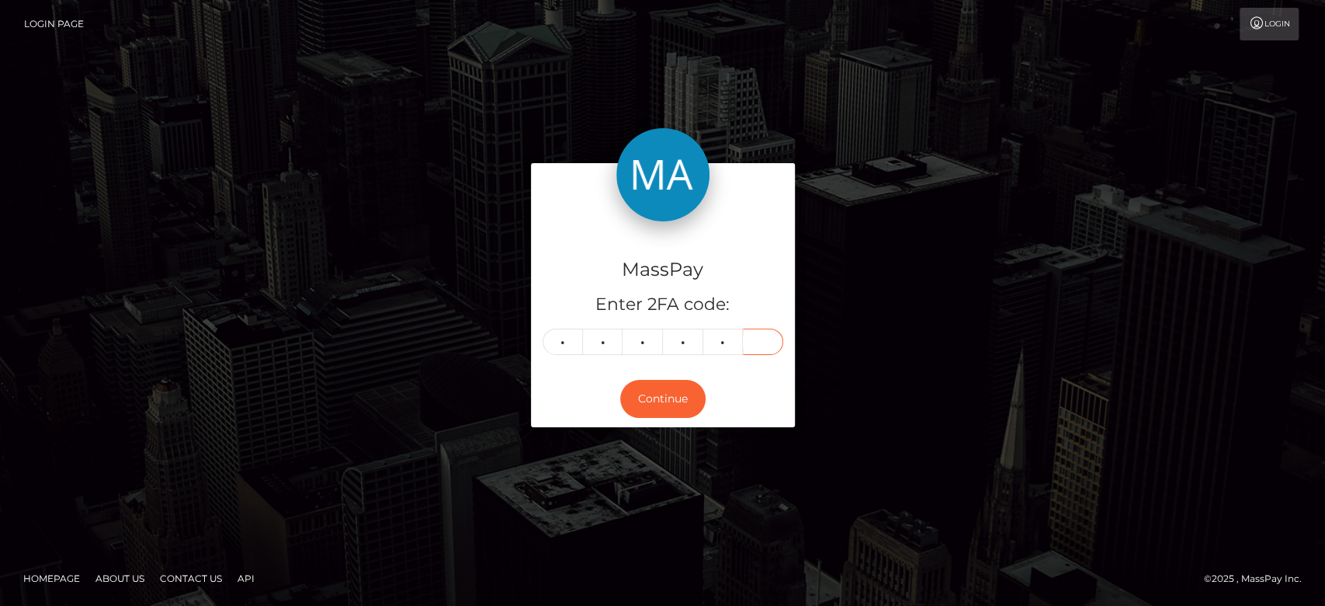
type input "8"
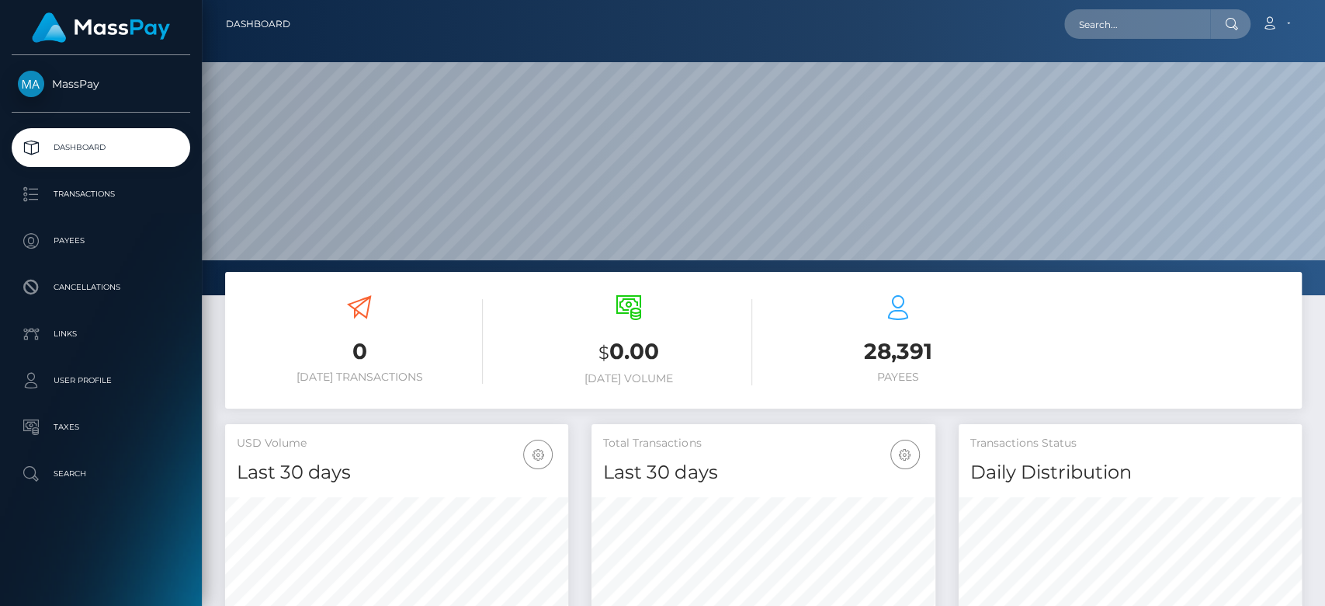
scroll to position [274, 343]
click at [1137, 19] on input "text" at bounding box center [1137, 24] width 146 height 30
paste input "hormowunmibabs61@gmail.com"
type input "hormowunmibabs61@gmail.com"
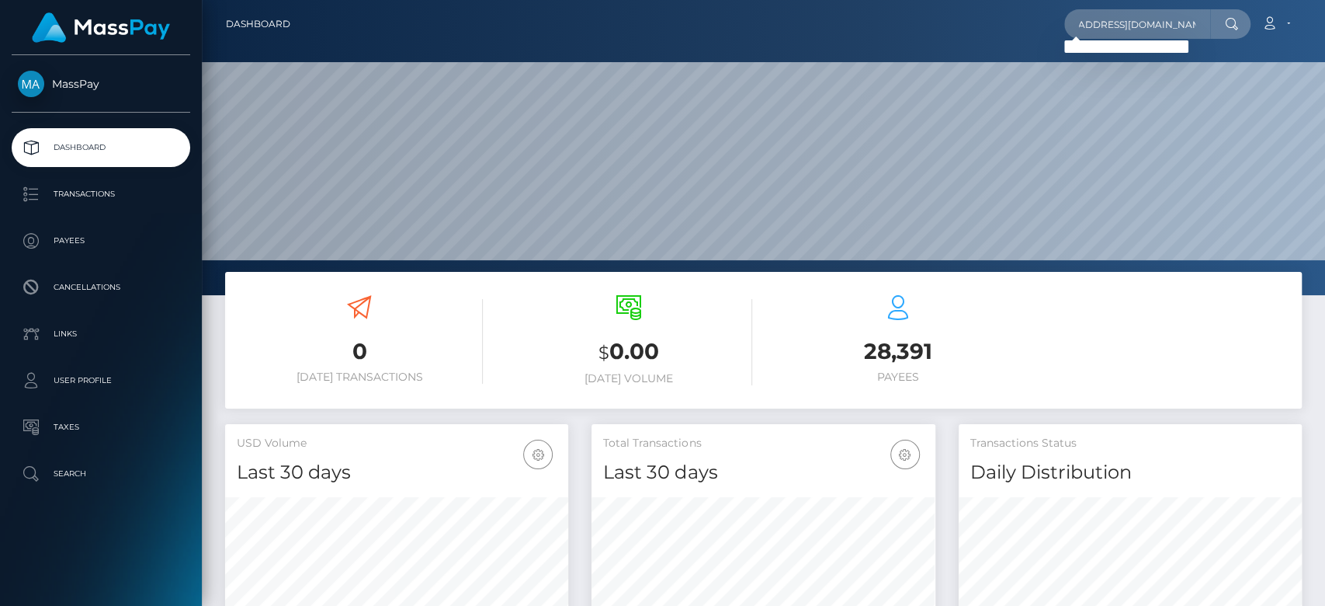
scroll to position [0, 0]
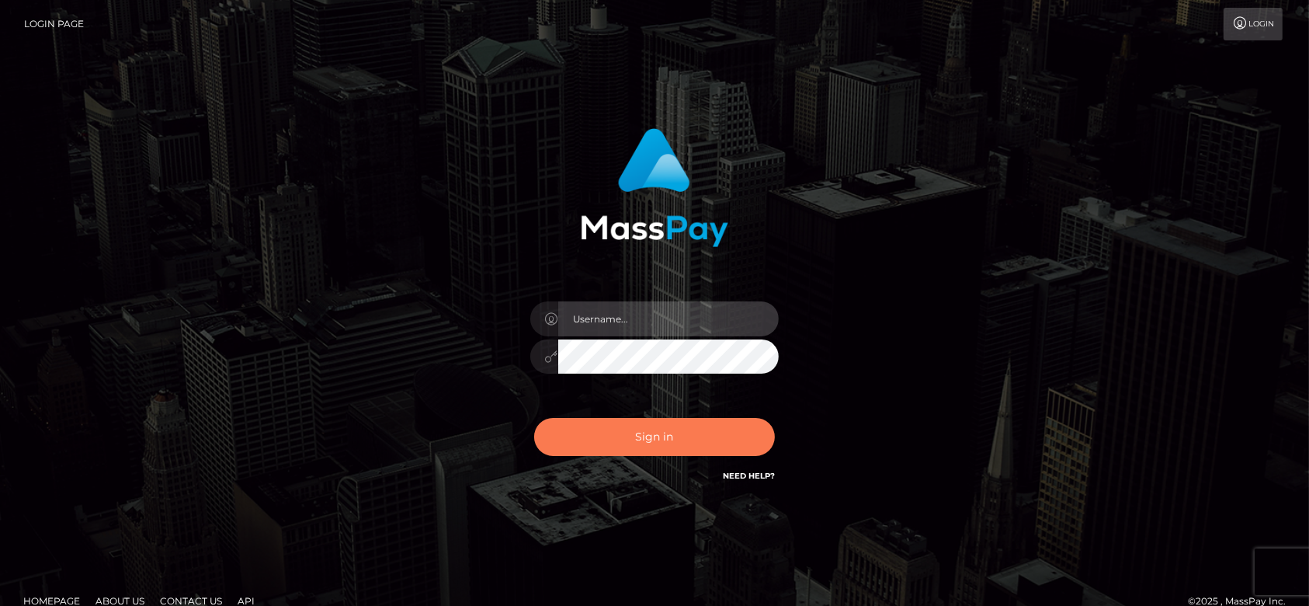
type input "[DOMAIN_NAME]"
click at [698, 432] on button "Sign in" at bounding box center [654, 437] width 241 height 38
